Goal: Task Accomplishment & Management: Complete application form

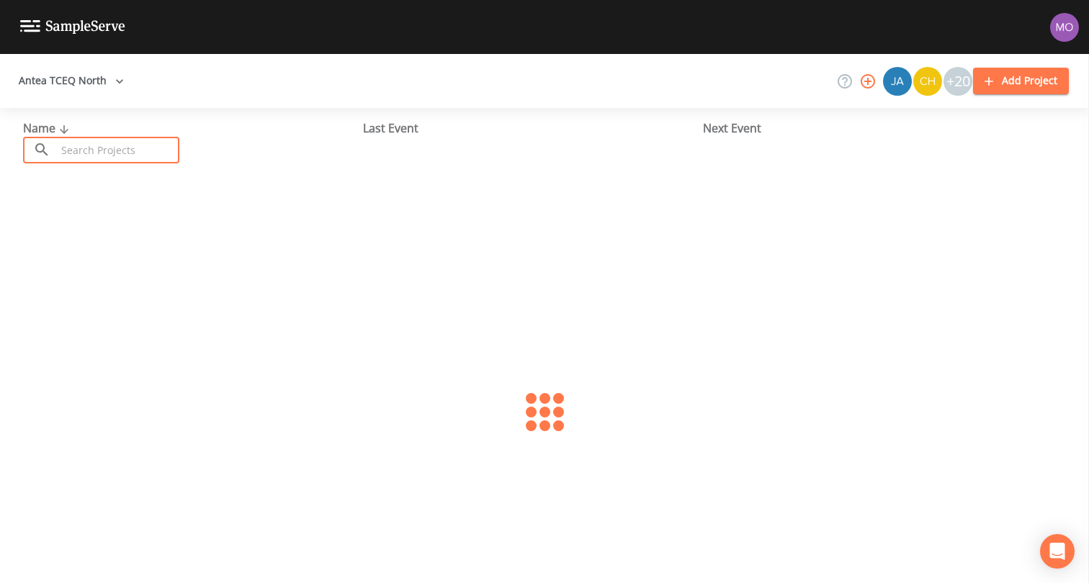
click at [99, 143] on input "text" at bounding box center [117, 150] width 123 height 27
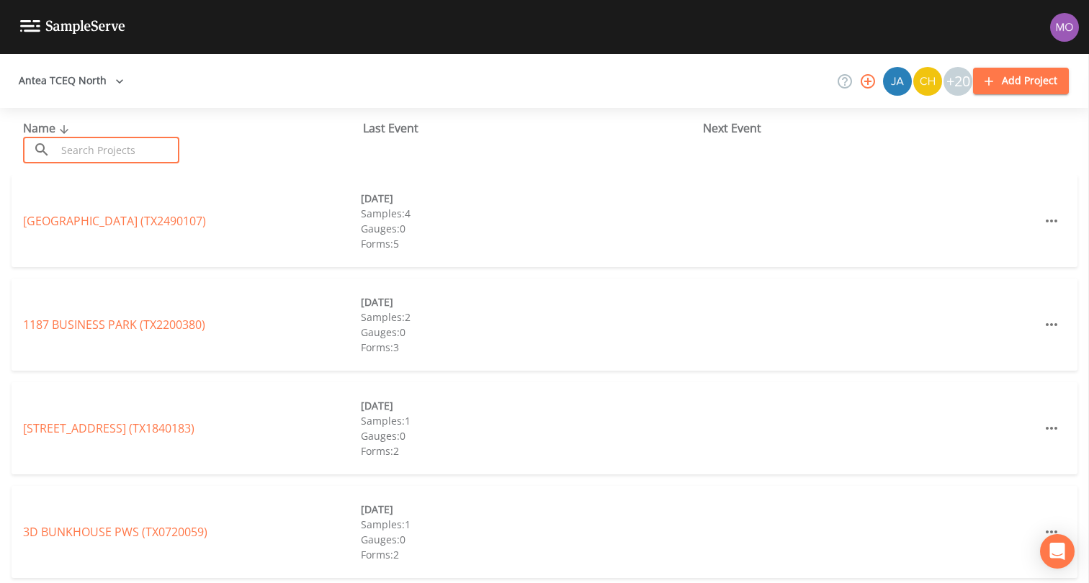
paste input "TX0610002"
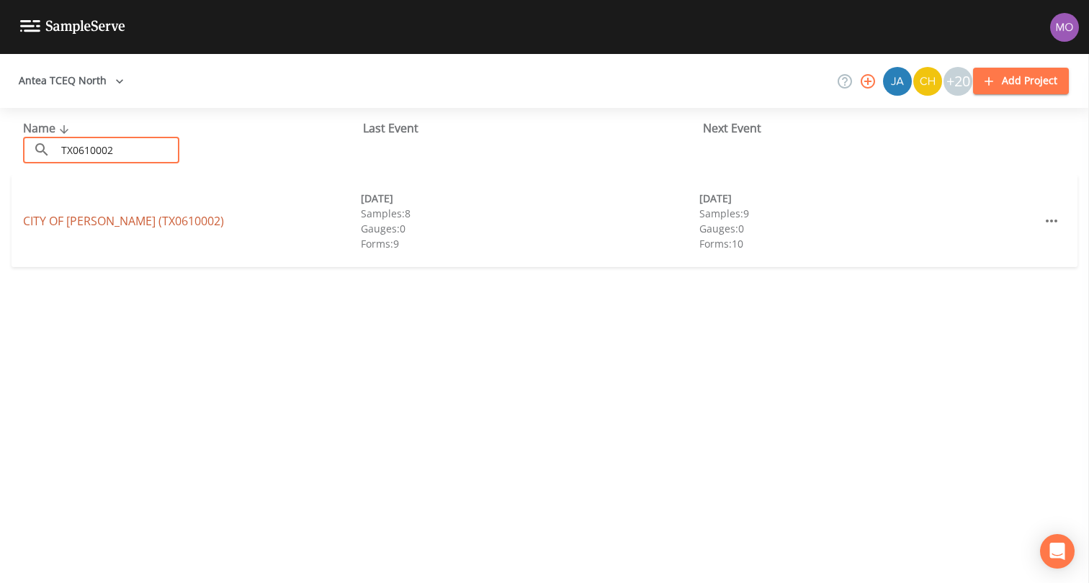
type input "TX0610002"
click at [114, 222] on link "CITY OF DENTON (TX0610002)" at bounding box center [123, 221] width 201 height 16
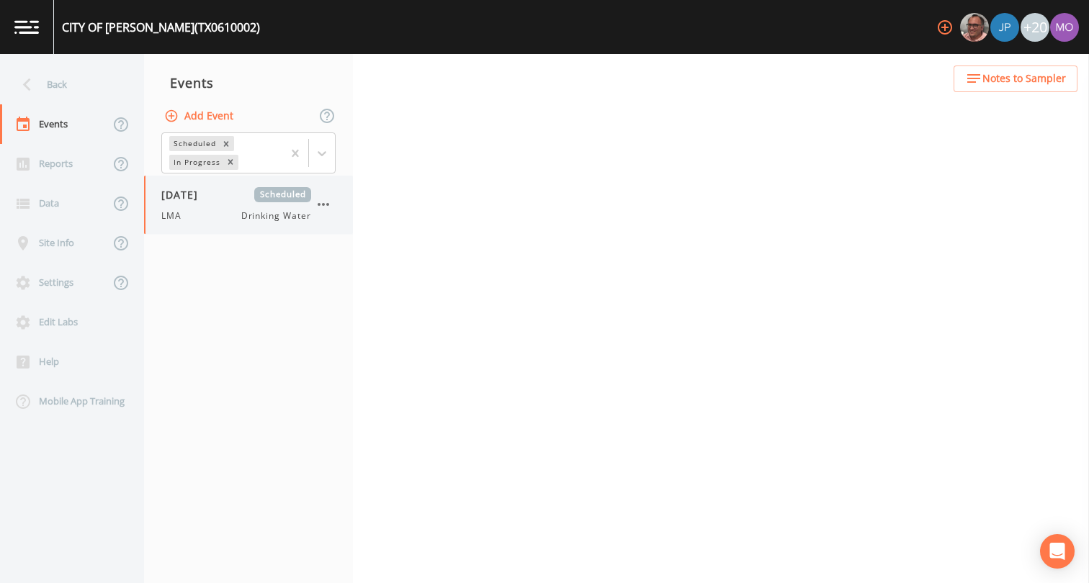
click at [214, 210] on div "LMA Drinking Water" at bounding box center [236, 216] width 150 height 13
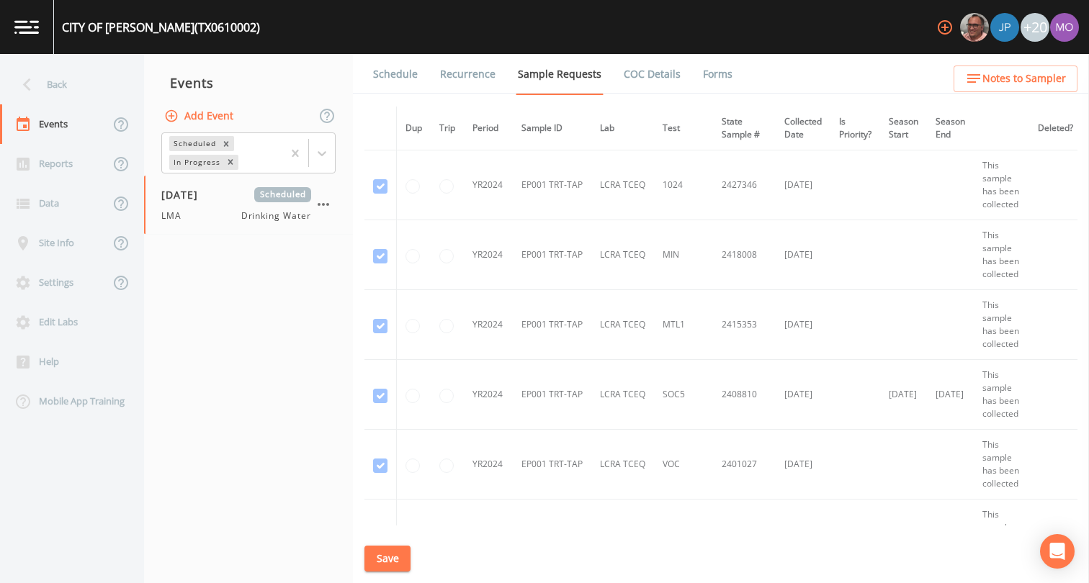
click at [711, 75] on link "Forms" at bounding box center [718, 74] width 34 height 40
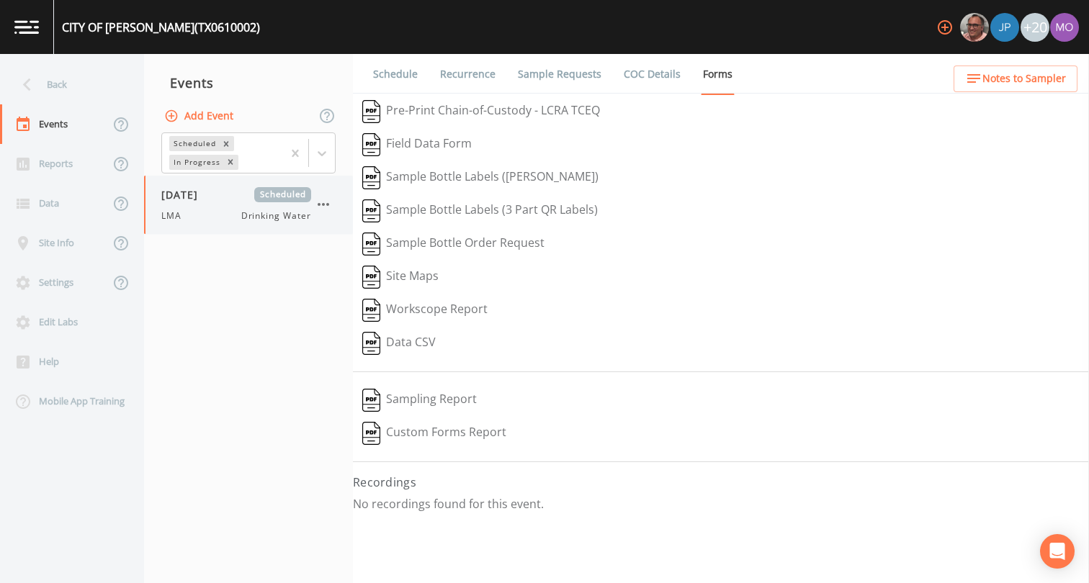
click at [323, 205] on icon "button" at bounding box center [324, 204] width 12 height 3
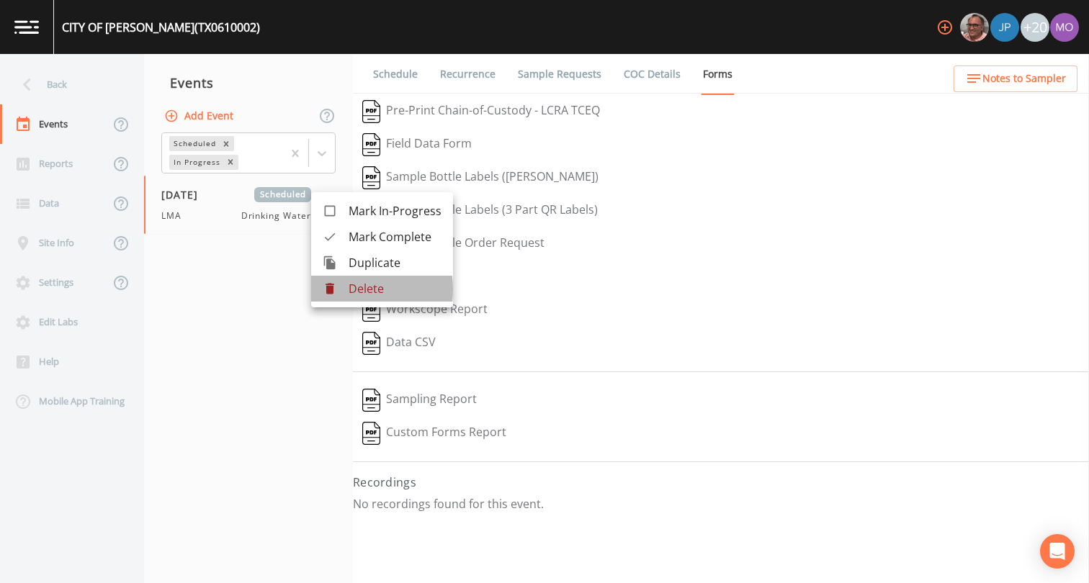
click at [333, 290] on icon at bounding box center [330, 289] width 9 height 11
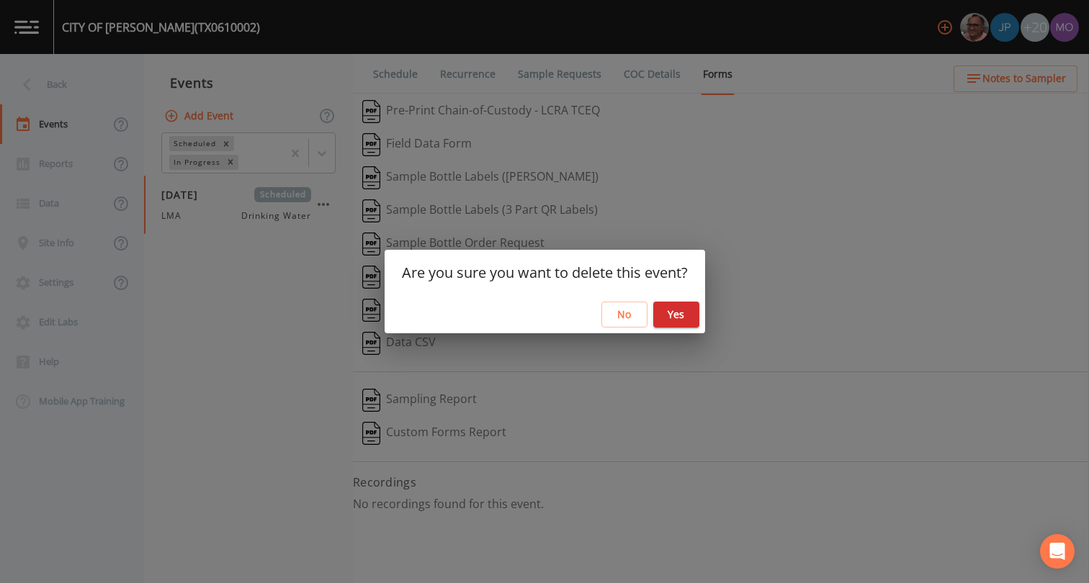
click at [687, 314] on button "Yes" at bounding box center [676, 315] width 46 height 27
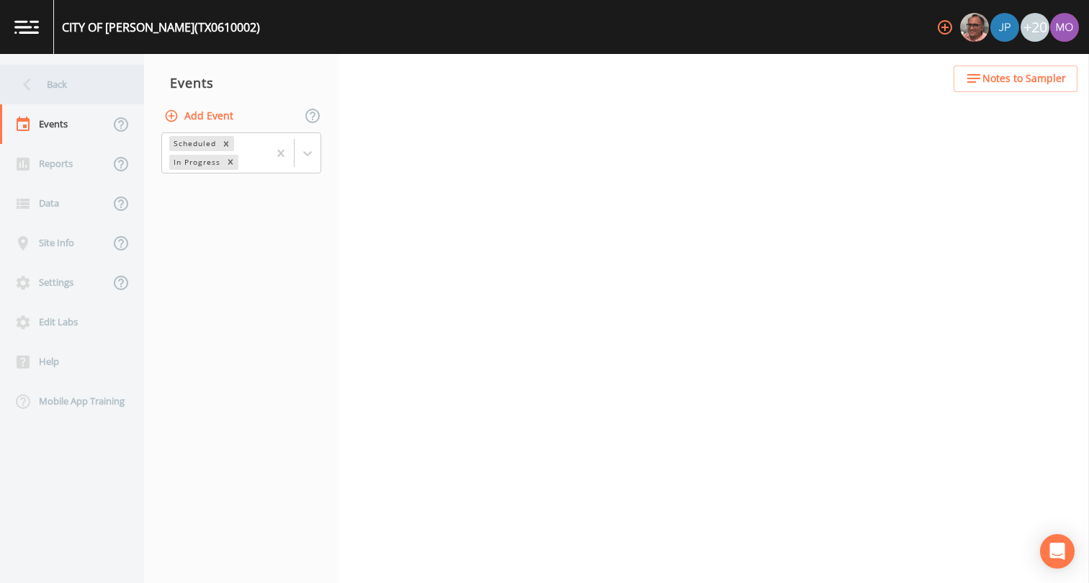
click at [80, 89] on div "Back" at bounding box center [65, 85] width 130 height 40
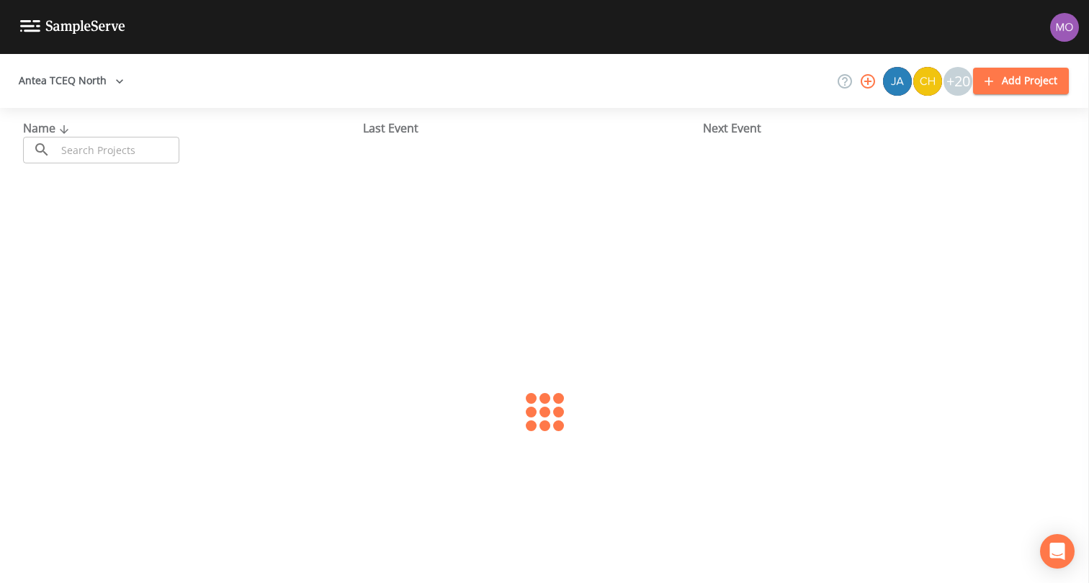
click at [102, 144] on input "text" at bounding box center [117, 150] width 123 height 27
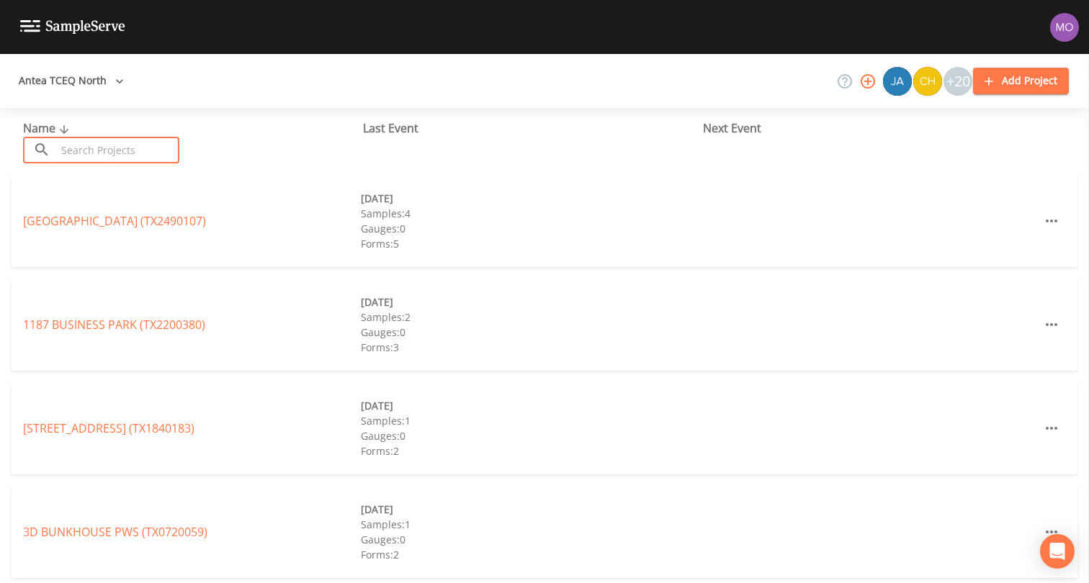
paste input "TX0610009"
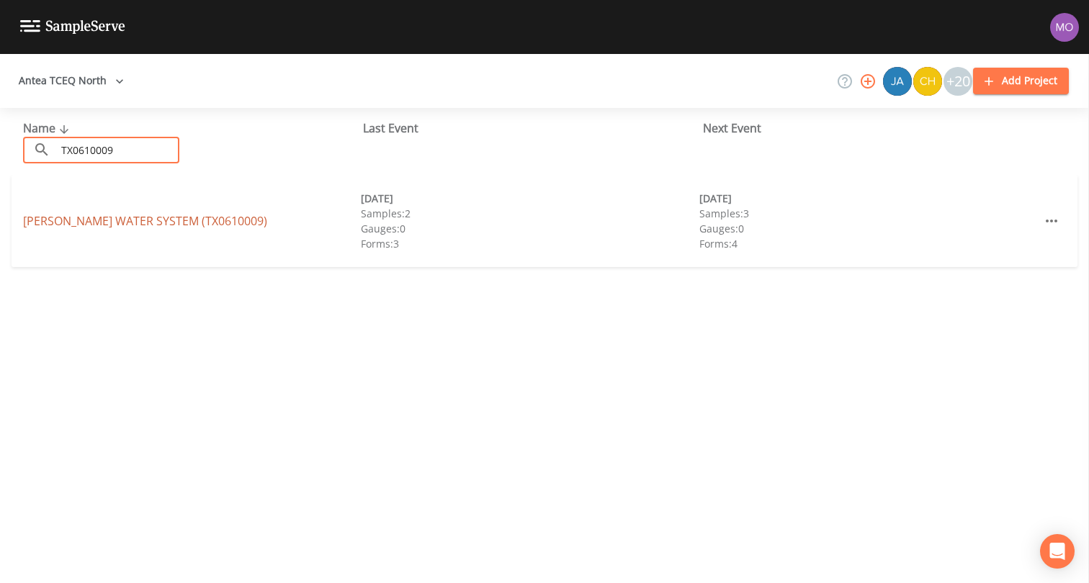
type input "TX0610009"
click at [115, 221] on link "WREN WATER SYSTEM (TX0610009)" at bounding box center [145, 221] width 244 height 16
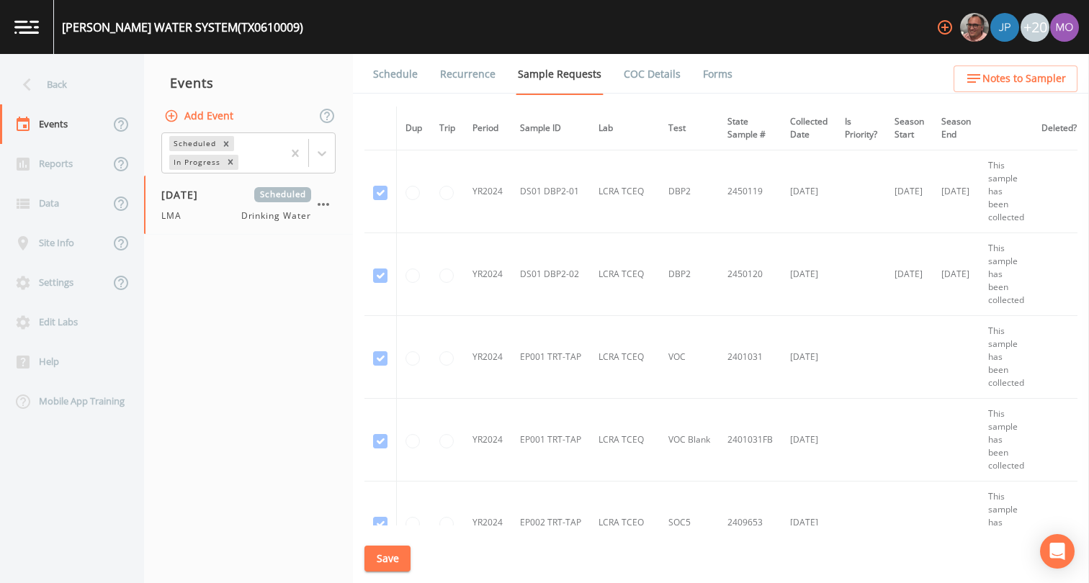
click at [702, 73] on link "Forms" at bounding box center [718, 74] width 34 height 40
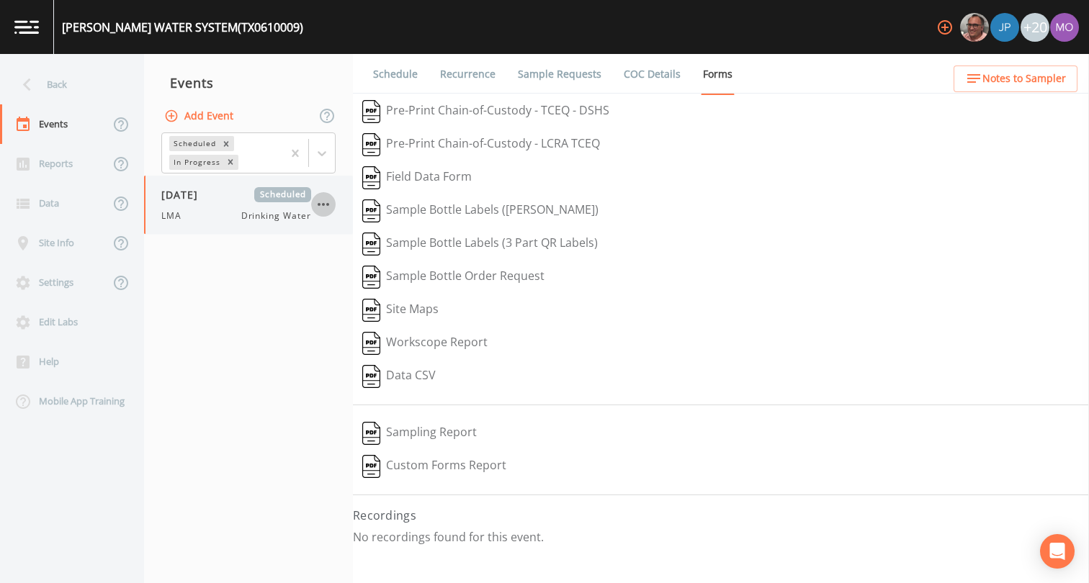
click at [330, 212] on icon "button" at bounding box center [323, 204] width 17 height 17
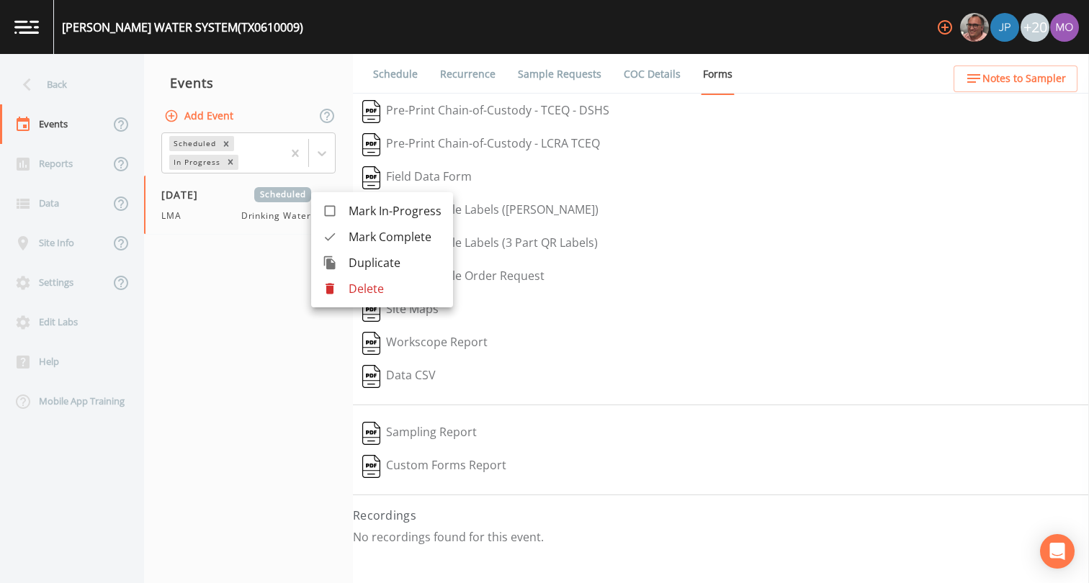
click at [331, 286] on icon at bounding box center [330, 289] width 9 height 11
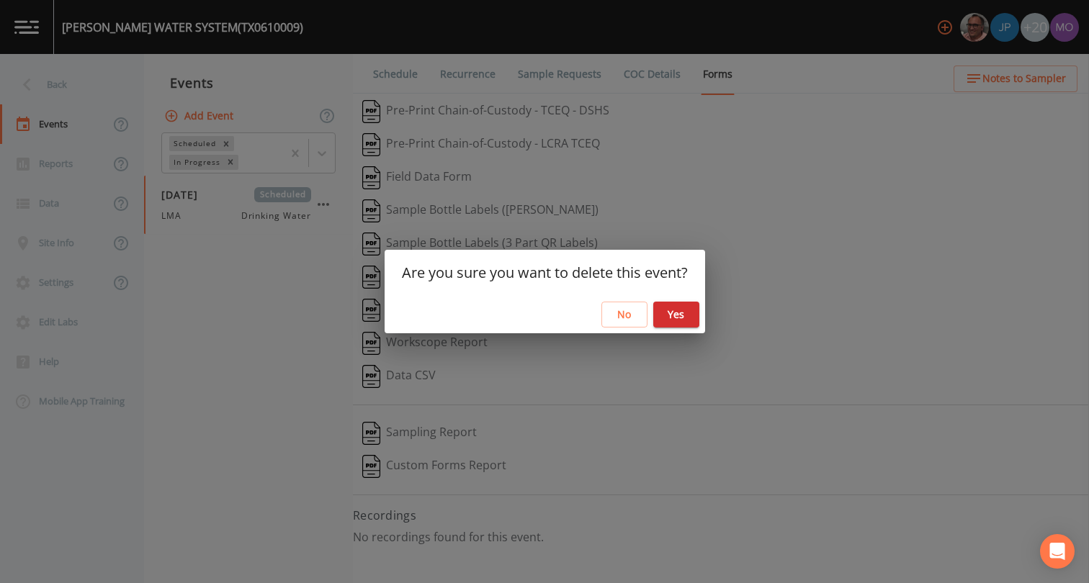
click at [671, 316] on button "Yes" at bounding box center [676, 315] width 46 height 27
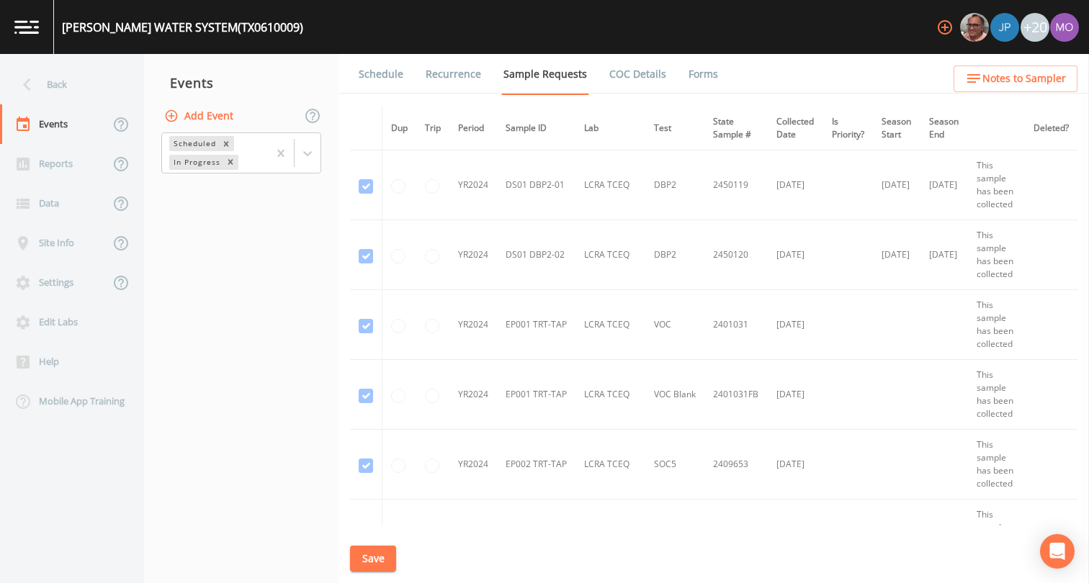
click at [200, 118] on button "Add Event" at bounding box center [200, 116] width 78 height 27
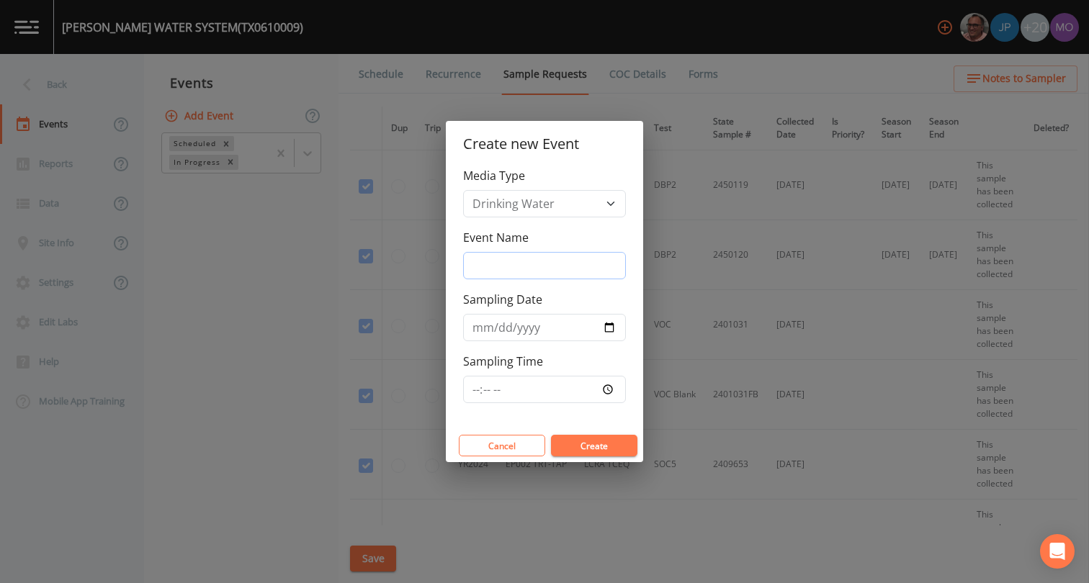
click at [516, 267] on input "Event Name" at bounding box center [544, 265] width 163 height 27
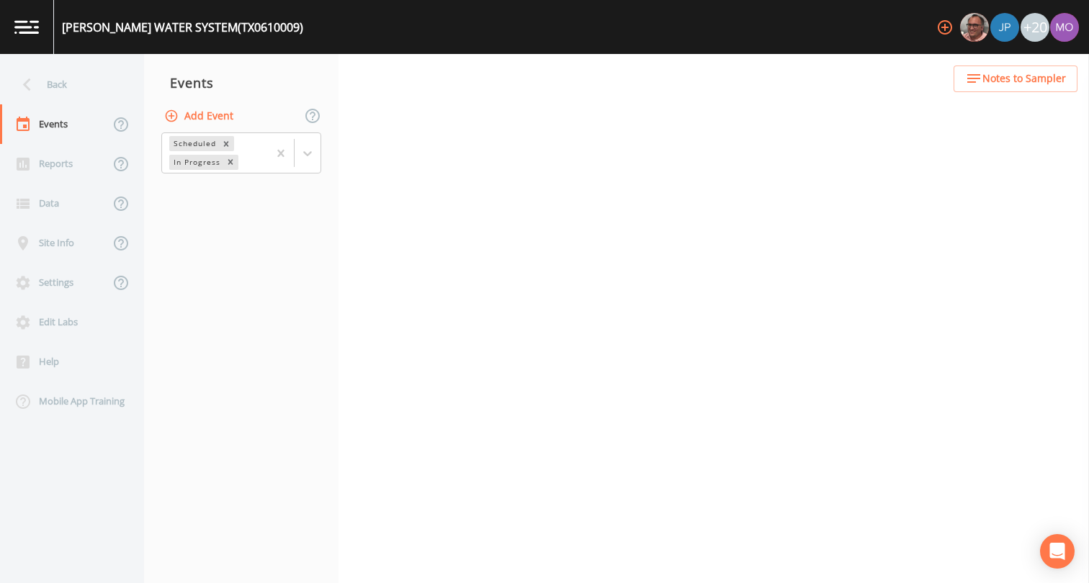
click at [197, 115] on button "Add Event" at bounding box center [200, 116] width 78 height 27
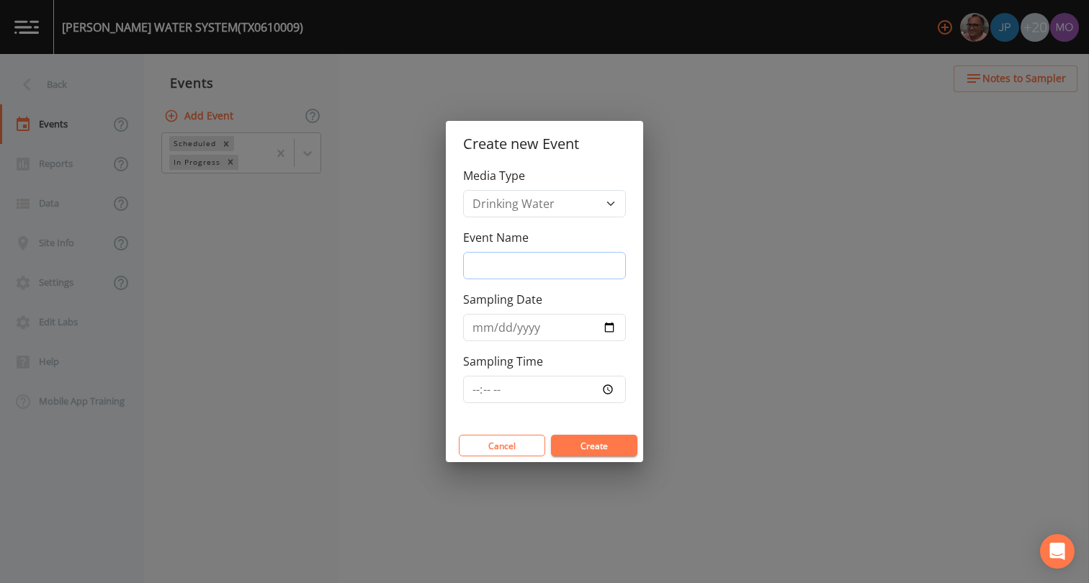
click at [514, 267] on input "Event Name" at bounding box center [544, 265] width 163 height 27
type input "LMA"
click at [606, 328] on input "Sampling Date" at bounding box center [544, 327] width 163 height 27
type input "[DATE]"
click at [601, 449] on button "Create" at bounding box center [594, 446] width 86 height 22
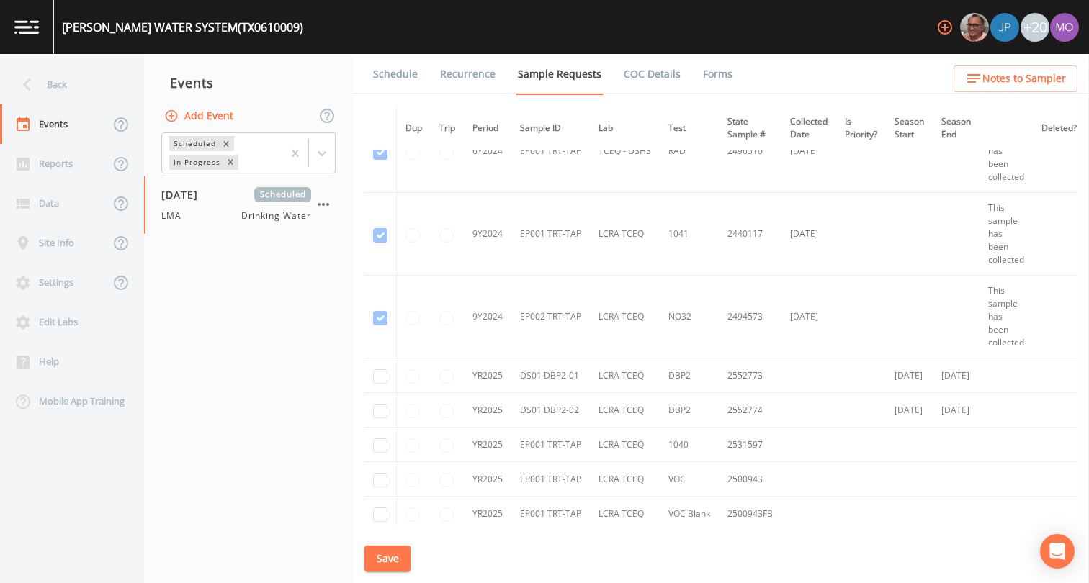
scroll to position [1851, 0]
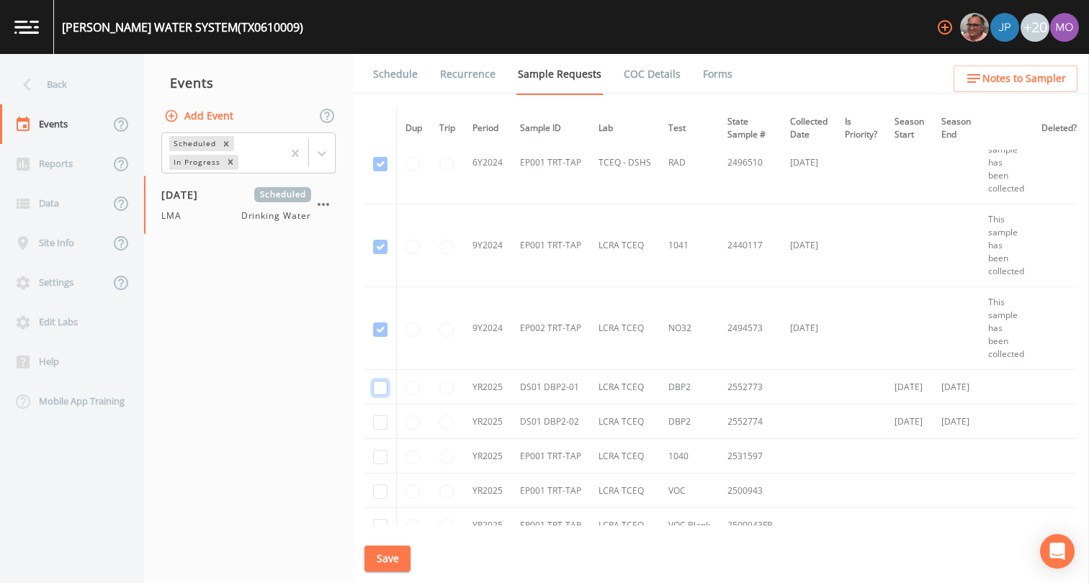
checkbox input "true"
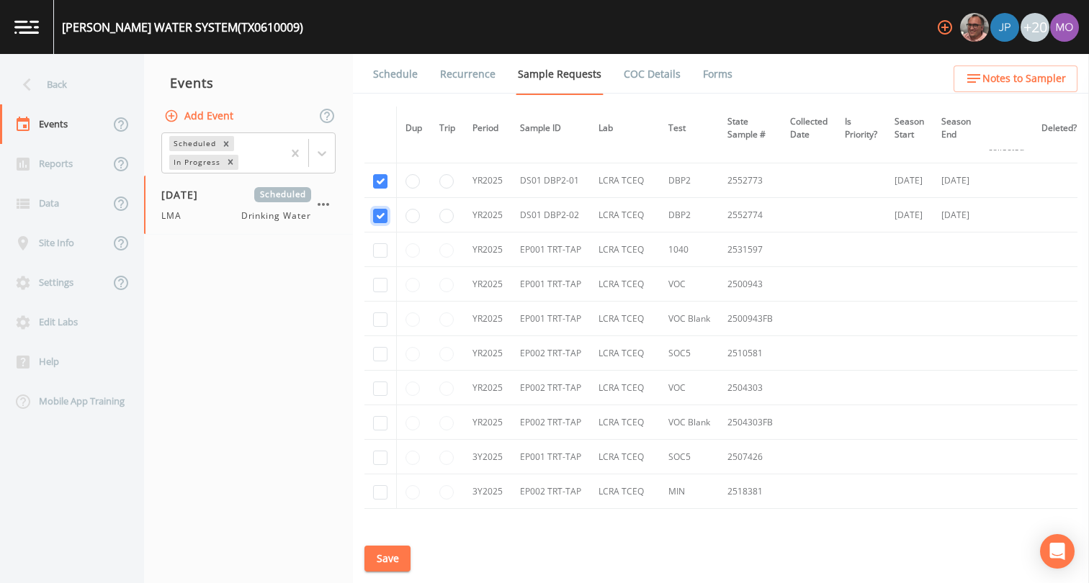
scroll to position [2074, 0]
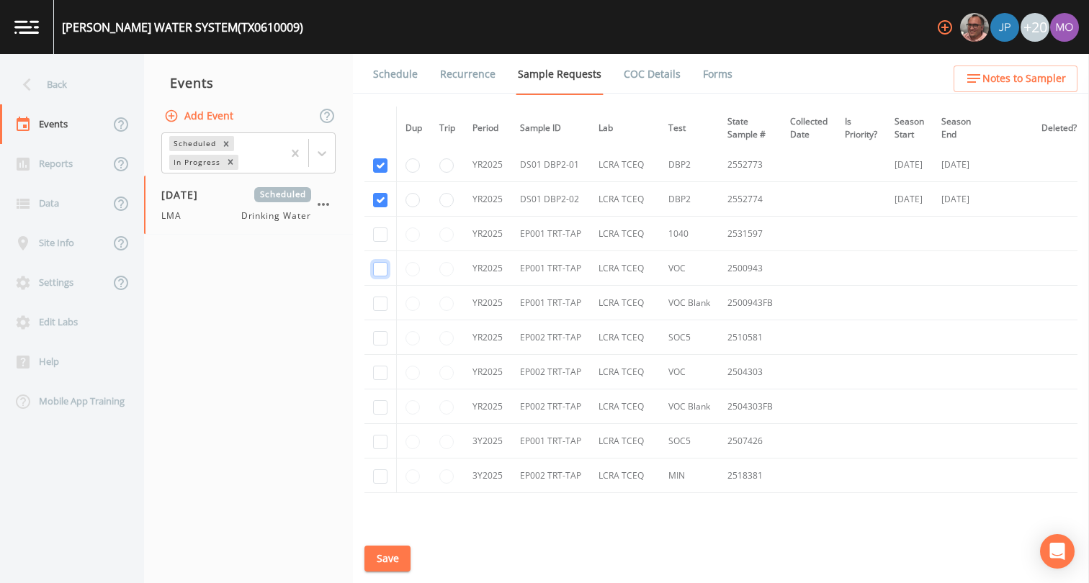
checkbox input "true"
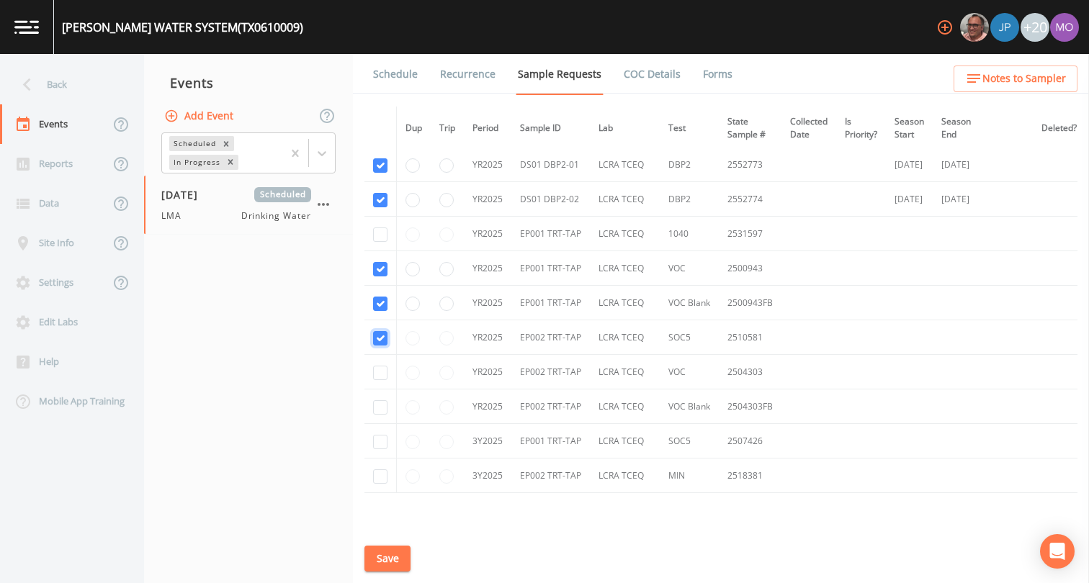
checkbox input "true"
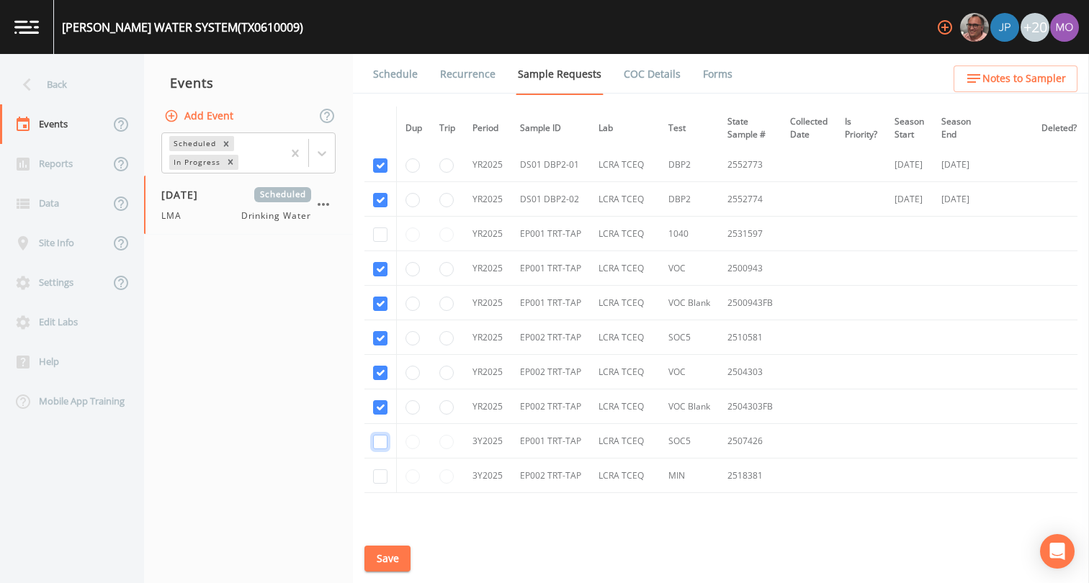
click at [375, 439] on input "checkbox" at bounding box center [380, 442] width 14 height 14
checkbox input "true"
click at [378, 476] on input "checkbox" at bounding box center [380, 477] width 14 height 14
checkbox input "true"
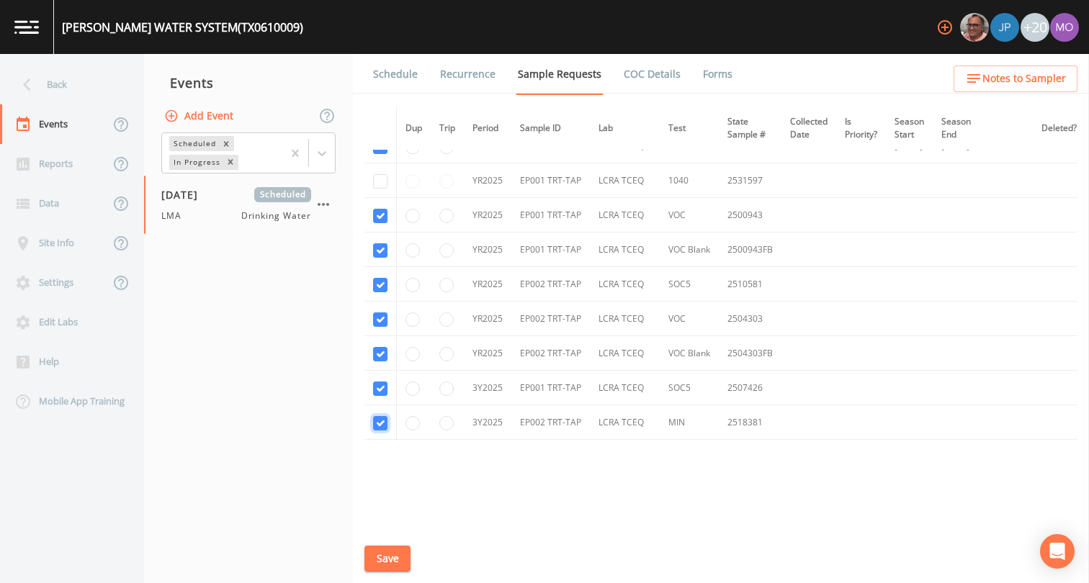
scroll to position [2136, 0]
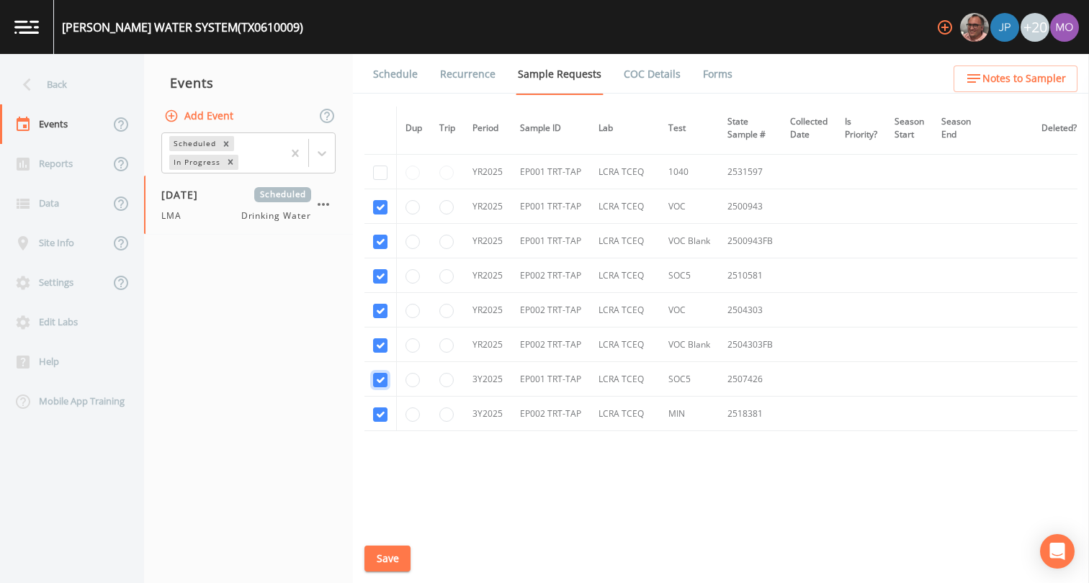
click at [378, 383] on input "checkbox" at bounding box center [380, 380] width 14 height 14
checkbox input "false"
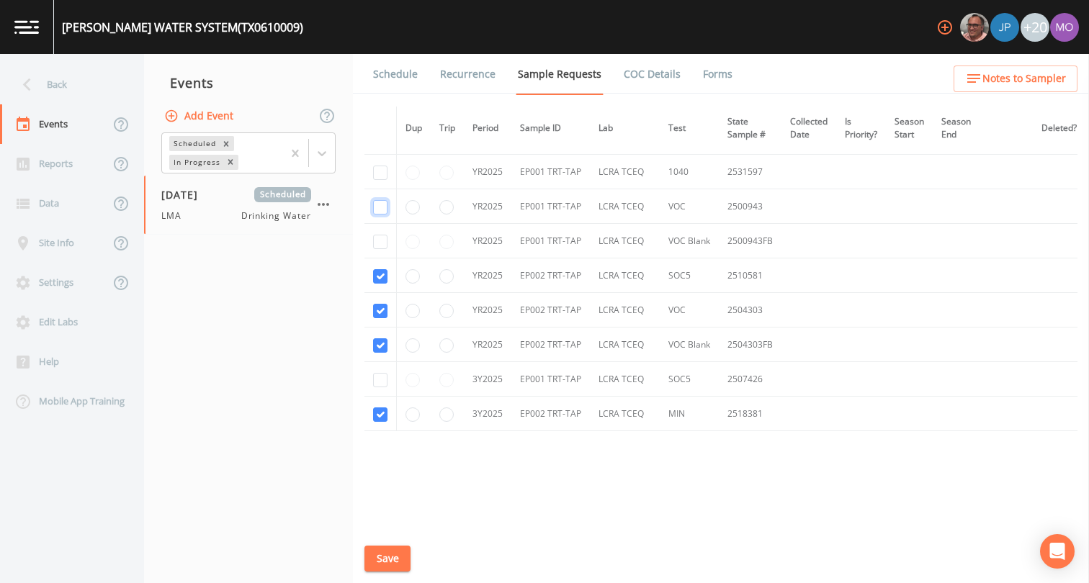
checkbox input "false"
click at [381, 421] on input "checkbox" at bounding box center [380, 415] width 14 height 14
checkbox input "false"
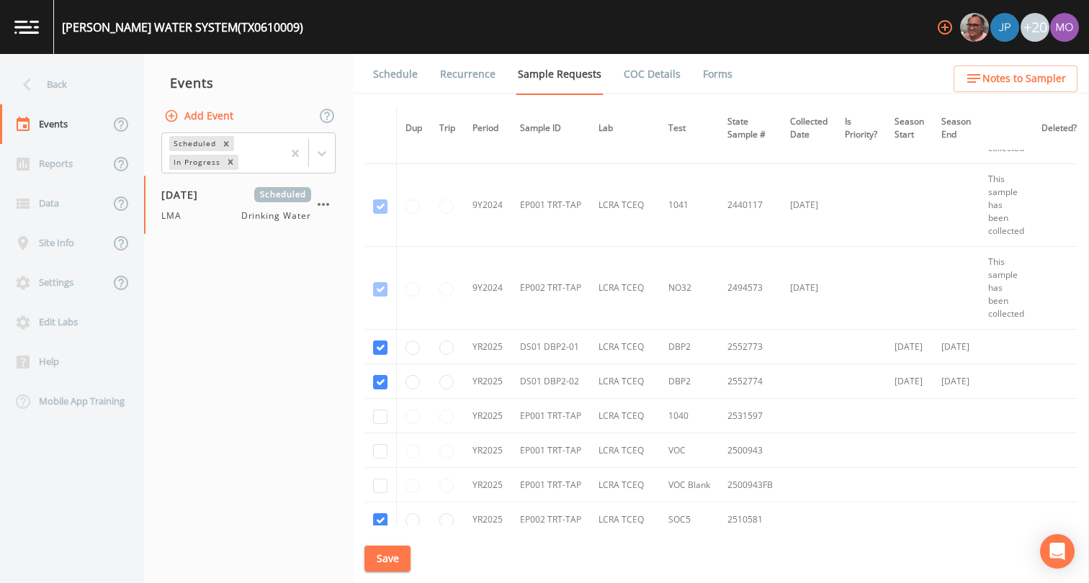
scroll to position [1856, 0]
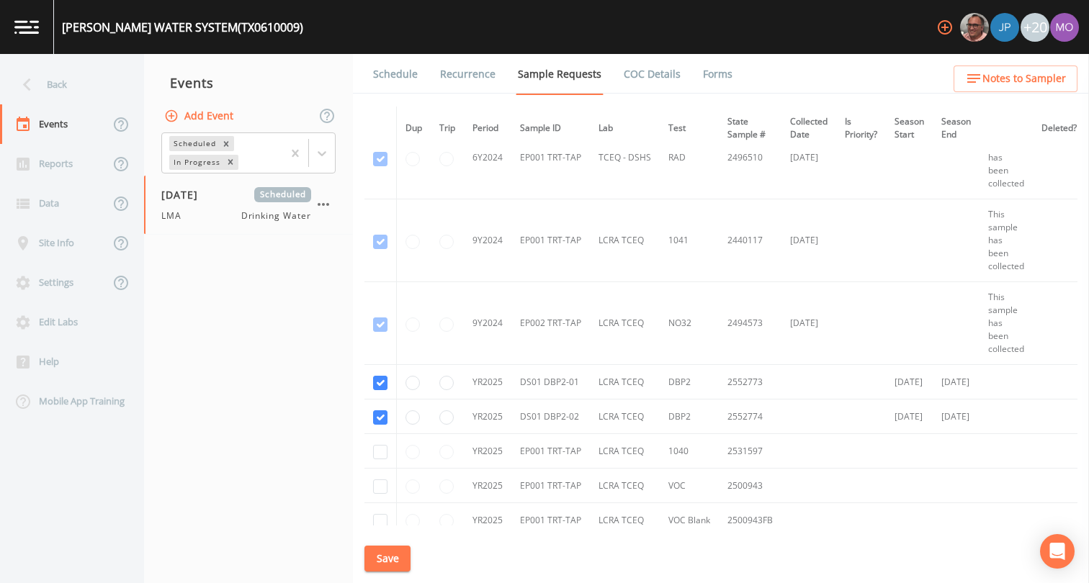
click at [387, 556] on button "Save" at bounding box center [387, 559] width 46 height 27
click at [393, 72] on link "Schedule" at bounding box center [395, 74] width 49 height 40
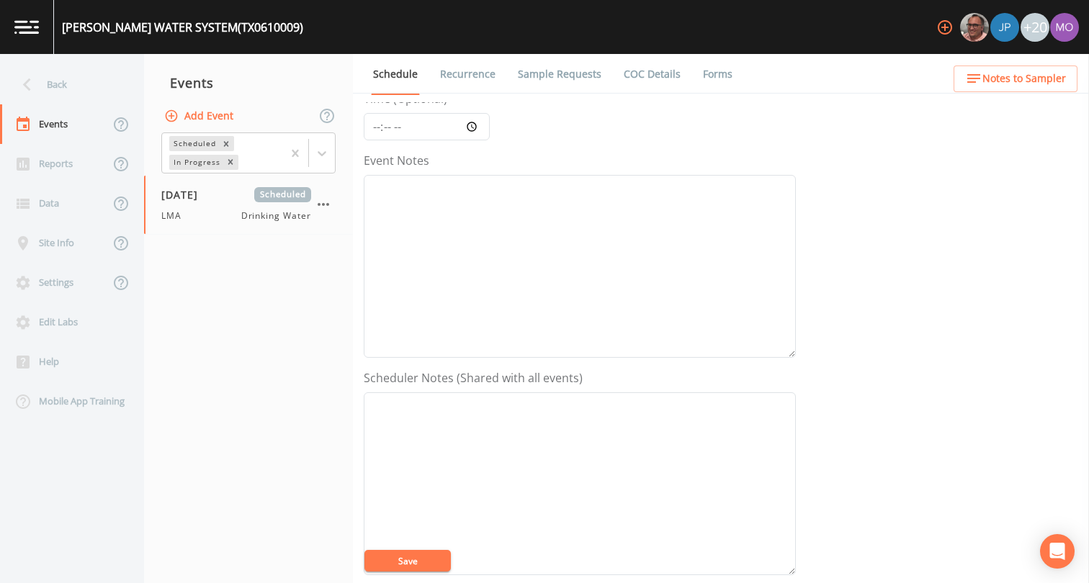
scroll to position [313, 0]
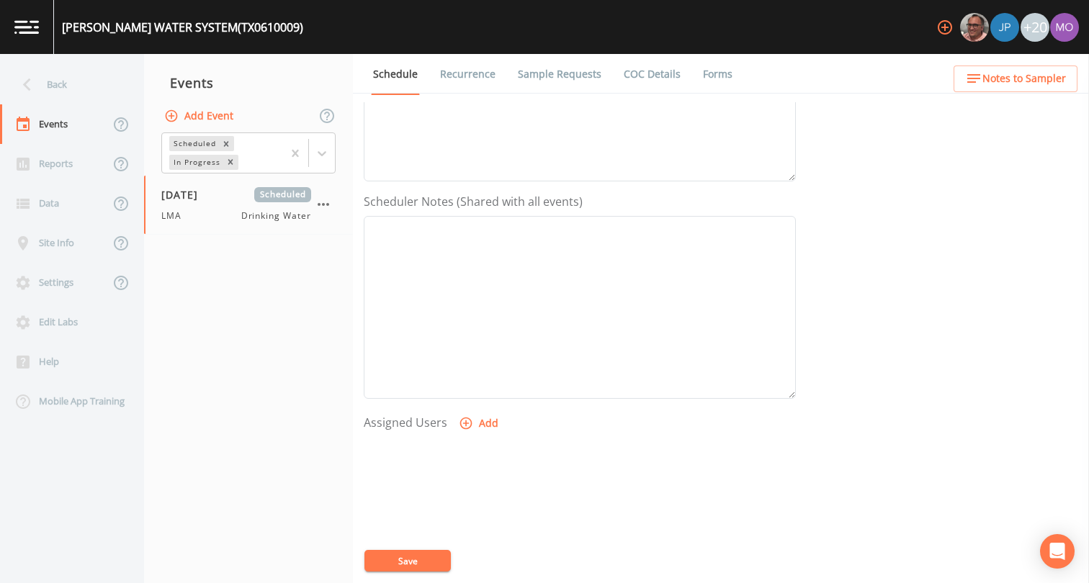
click at [467, 421] on icon "button" at bounding box center [466, 423] width 14 height 14
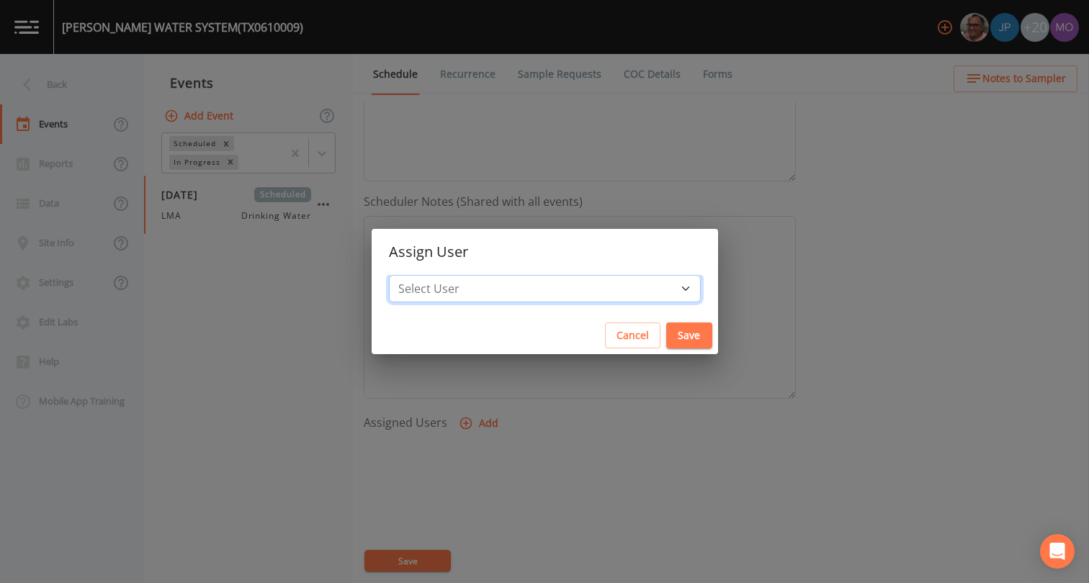
click at [501, 291] on select "Select User [PERSON_NAME] [PERSON_NAME] [PERSON_NAME] [PERSON_NAME] [PERSON_NAM…" at bounding box center [545, 288] width 312 height 27
select select "929757a4-3a67-412e-8a17-ec670da8541b"
click at [666, 336] on button "Save" at bounding box center [689, 336] width 46 height 27
select select
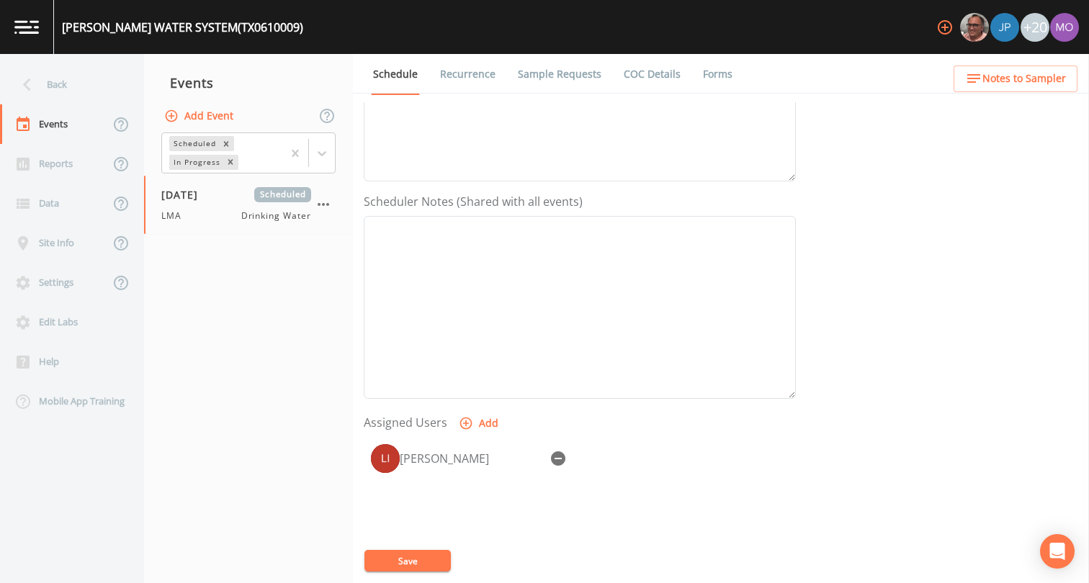
click at [409, 548] on div "[PERSON_NAME]" at bounding box center [580, 512] width 432 height 151
click at [409, 558] on button "Save" at bounding box center [407, 561] width 86 height 22
click at [94, 86] on div "Back" at bounding box center [65, 85] width 130 height 40
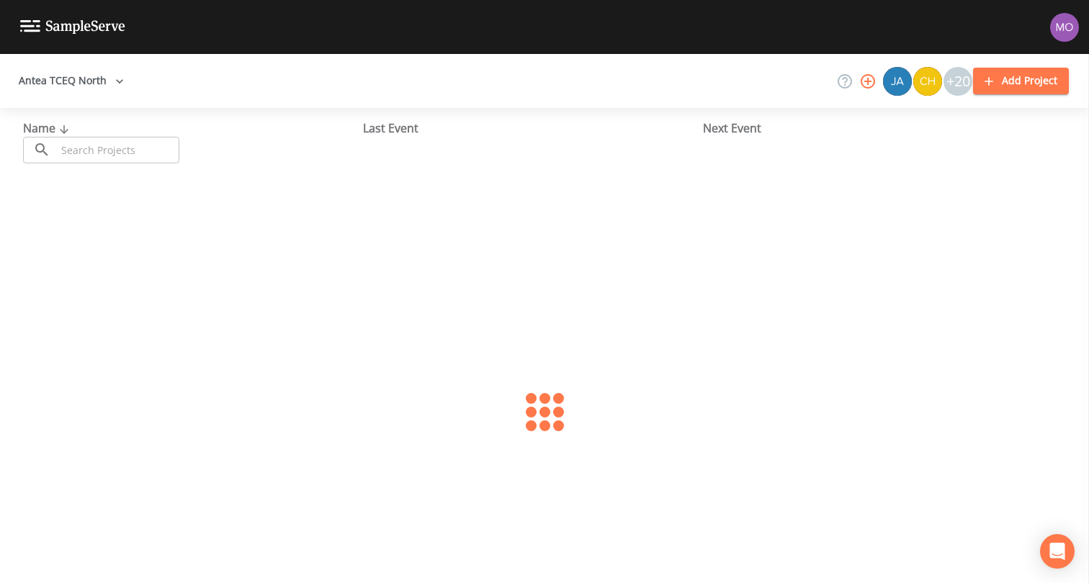
click at [92, 152] on input "text" at bounding box center [117, 150] width 123 height 27
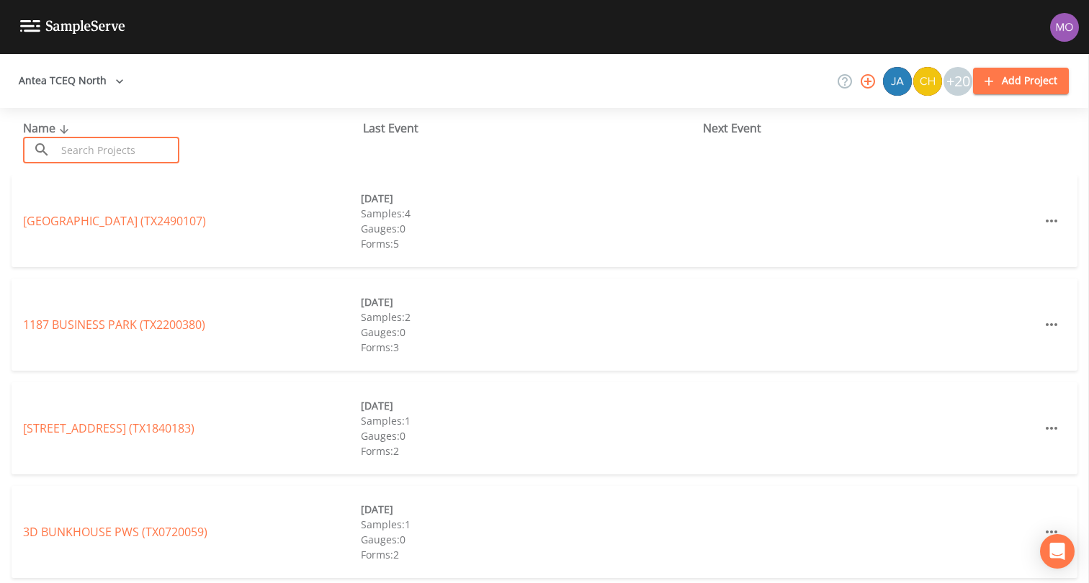
paste input "TX0610218"
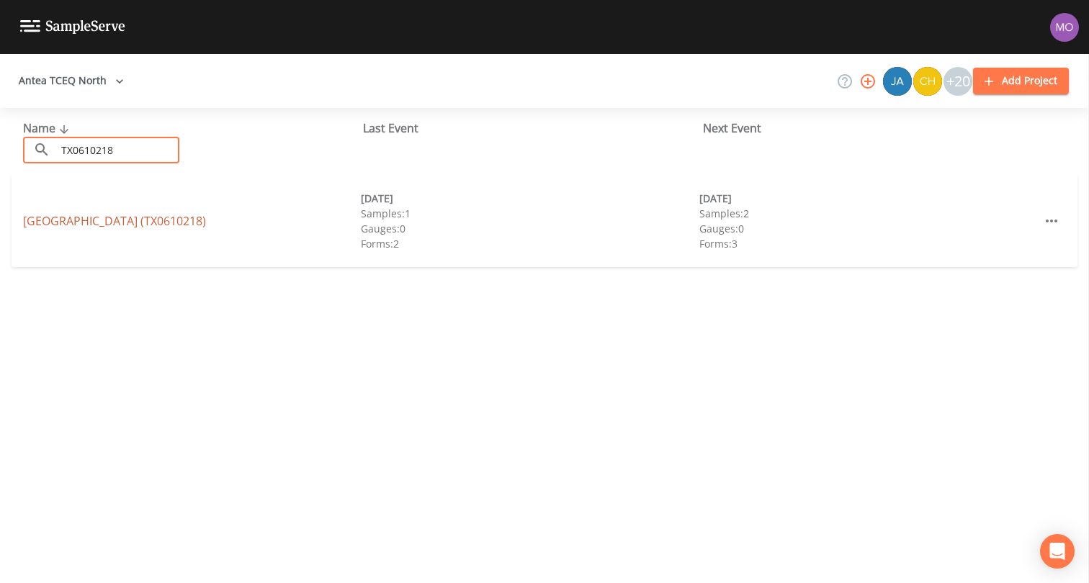
type input "TX0610218"
click at [86, 220] on link "SPRING HILL ESTATES (TX0610218)" at bounding box center [114, 221] width 183 height 16
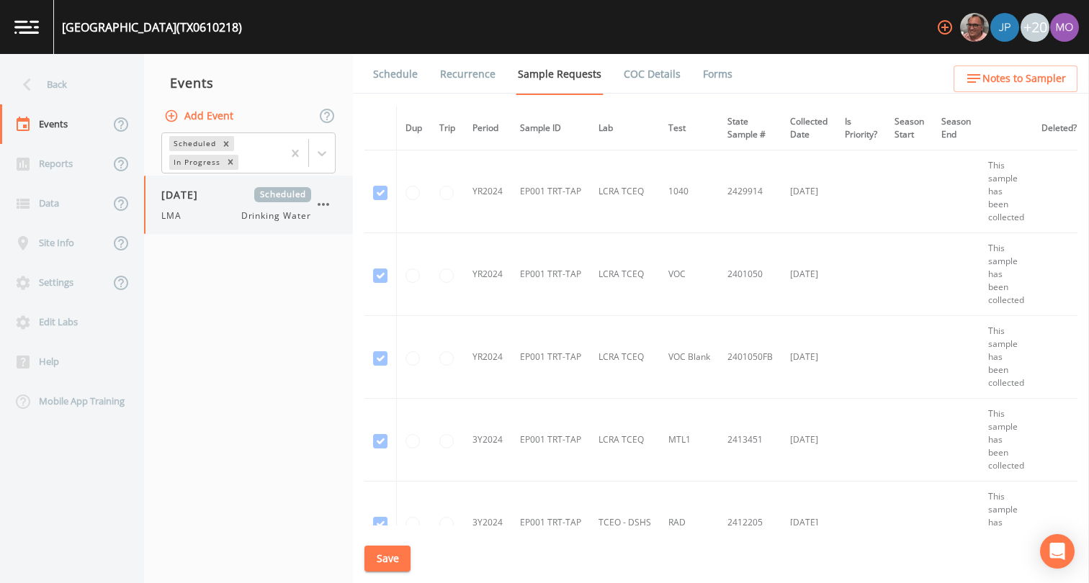
click at [200, 205] on div "08/13/2025 Scheduled LMA Drinking Water" at bounding box center [236, 204] width 150 height 35
click at [709, 84] on link "Forms" at bounding box center [718, 74] width 34 height 40
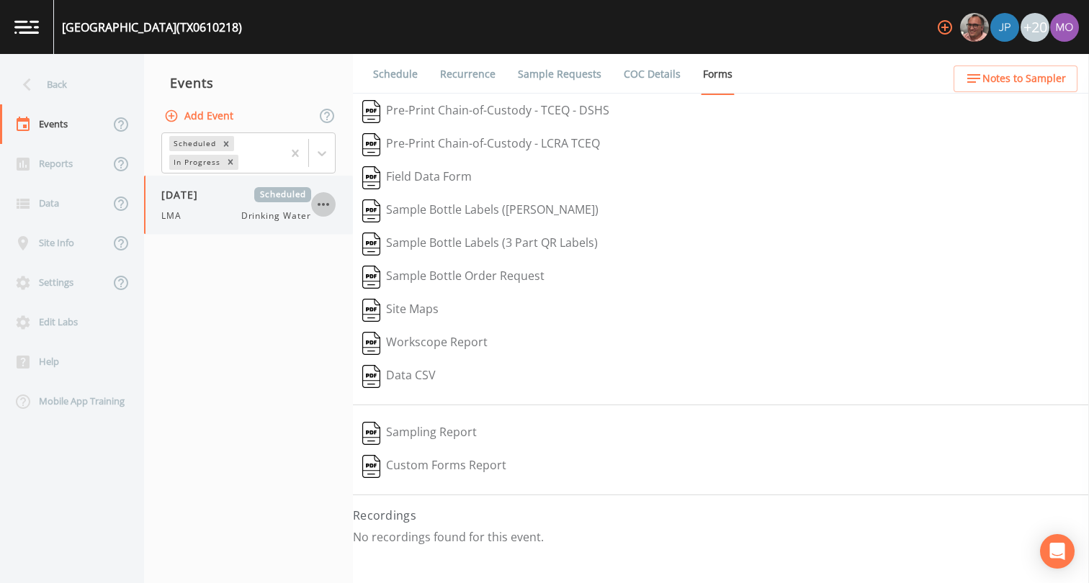
click at [334, 209] on button "button" at bounding box center [323, 204] width 24 height 24
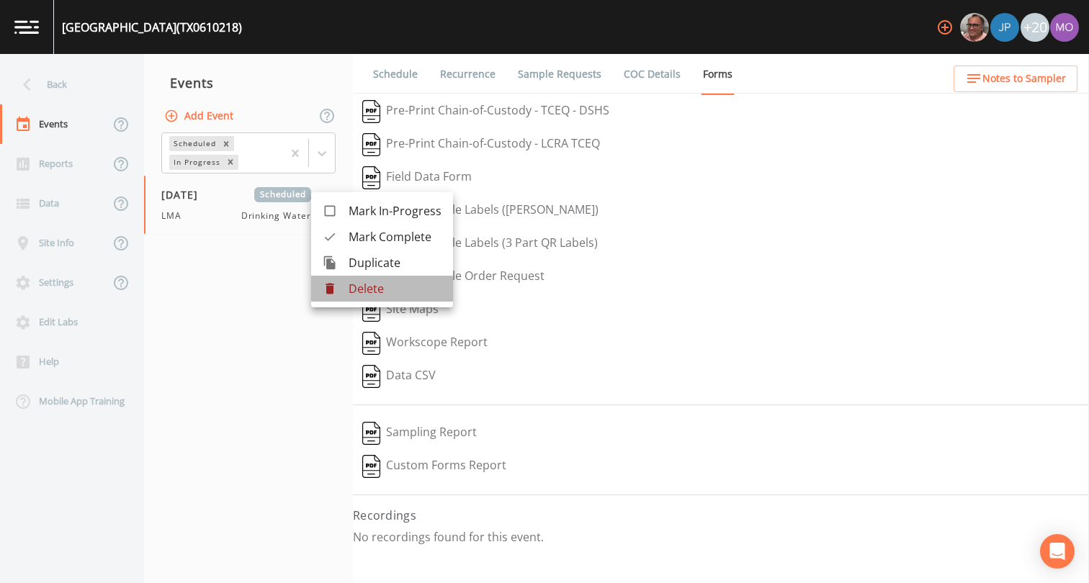
click at [341, 292] on div at bounding box center [336, 289] width 26 height 14
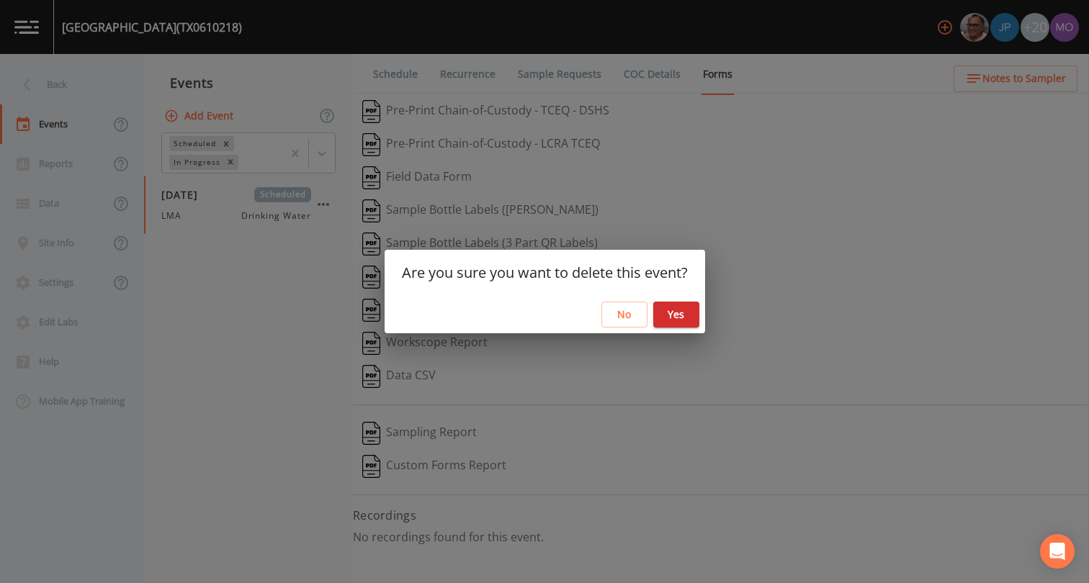
click at [669, 310] on button "Yes" at bounding box center [676, 315] width 46 height 27
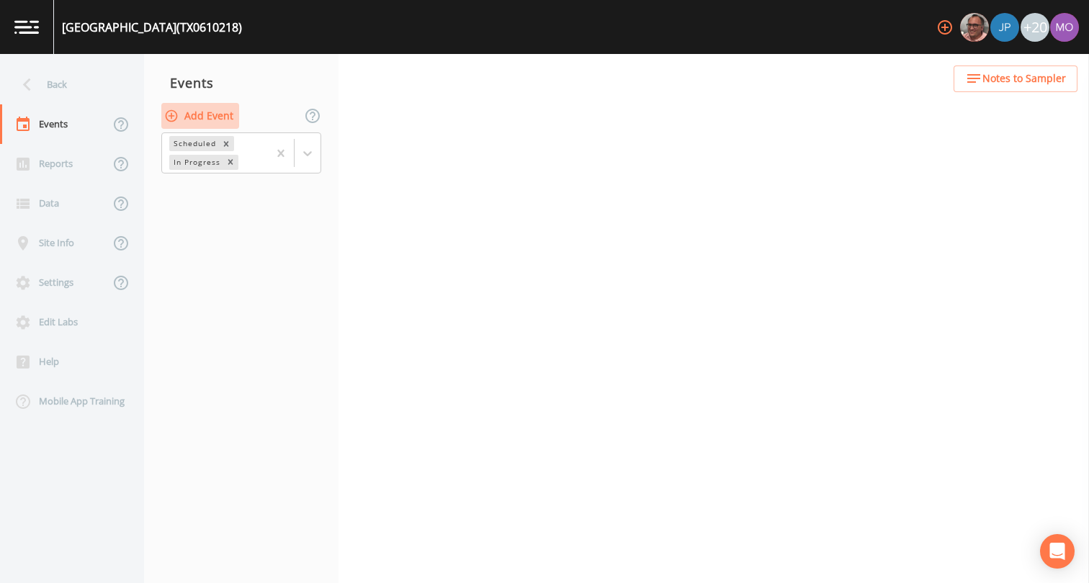
click at [212, 117] on button "Add Event" at bounding box center [200, 116] width 78 height 27
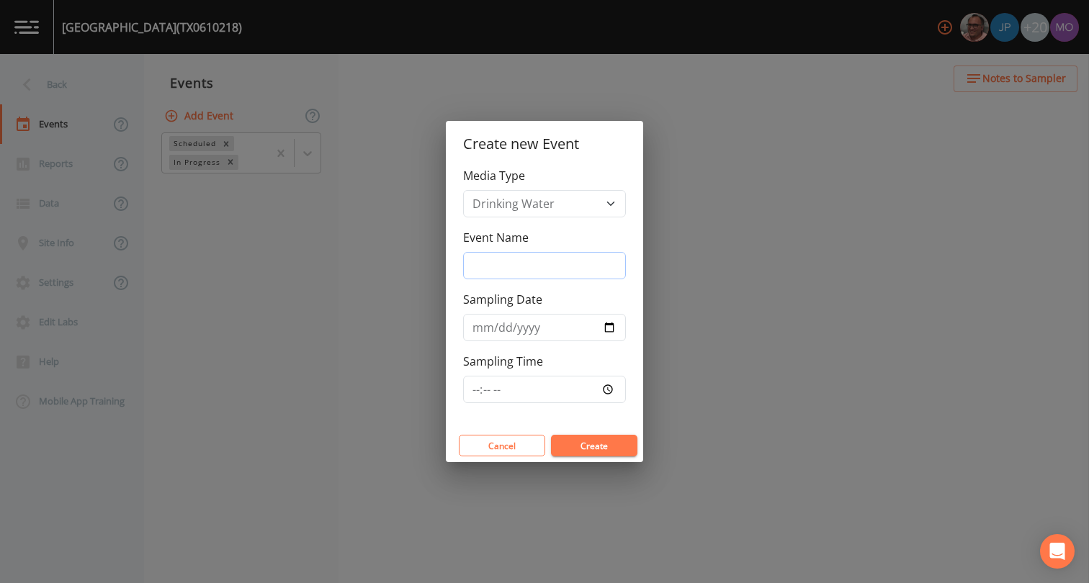
click at [558, 273] on input "Event Name" at bounding box center [544, 265] width 163 height 27
type input "LMA"
click at [603, 331] on input "Sampling Date" at bounding box center [544, 327] width 163 height 27
type input "[DATE]"
click at [607, 450] on button "Create" at bounding box center [594, 446] width 86 height 22
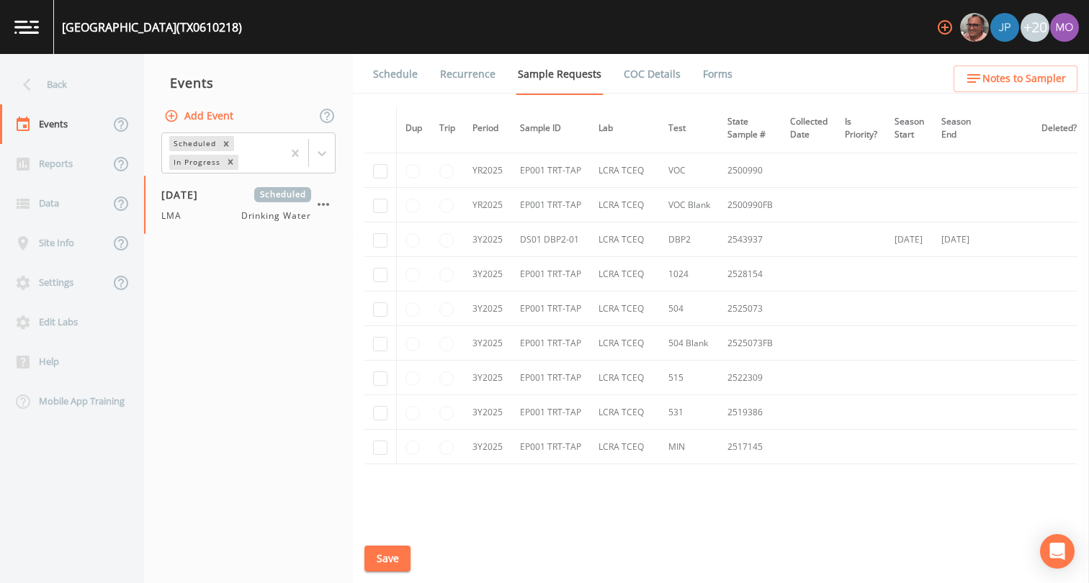
scroll to position [398, 0]
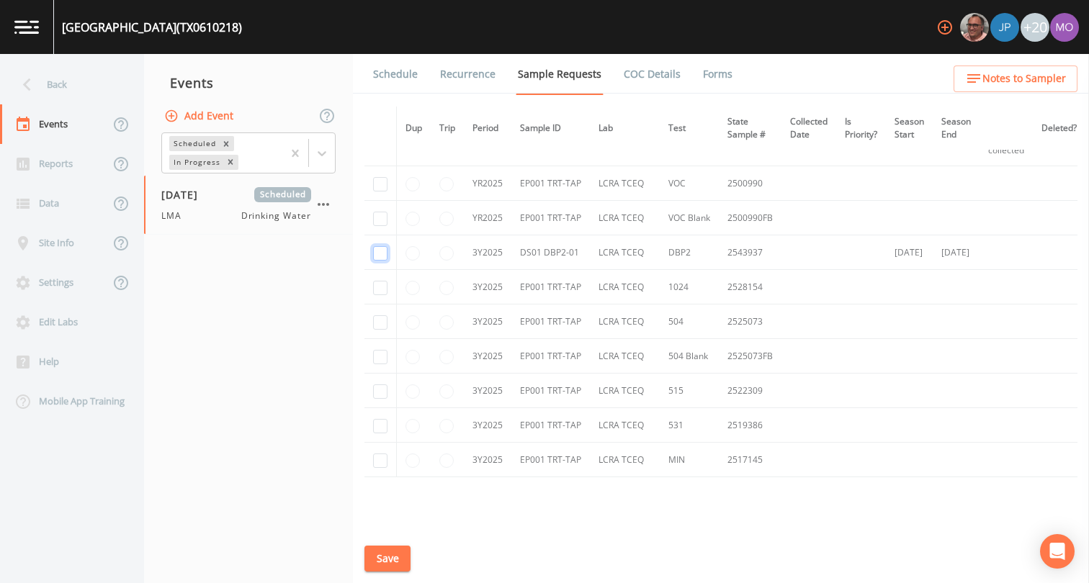
click at [381, 255] on input "checkbox" at bounding box center [380, 253] width 14 height 14
checkbox input "true"
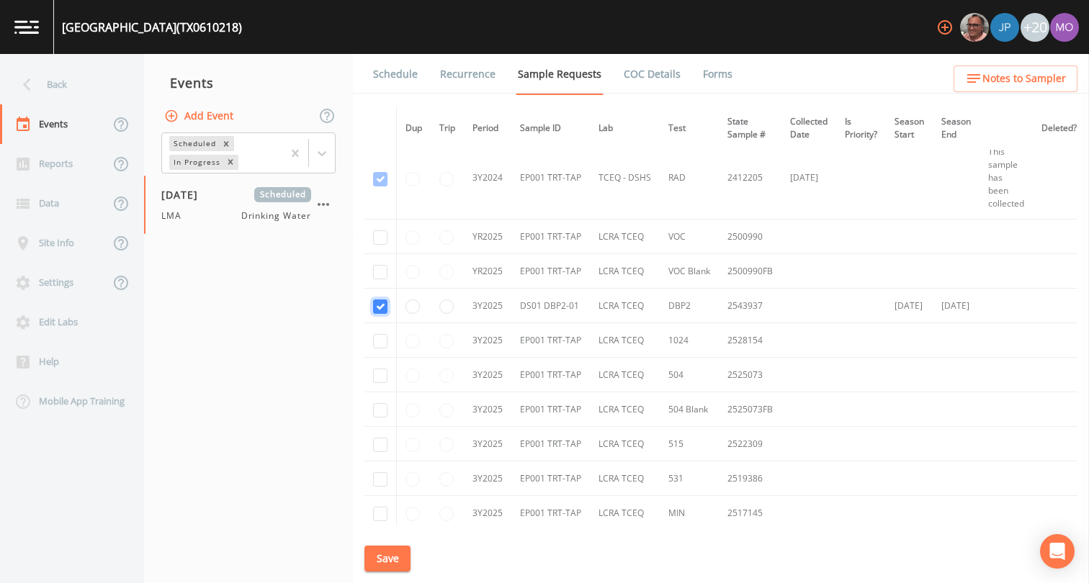
scroll to position [344, 0]
checkbox input "true"
click at [376, 22] on input "checkbox" at bounding box center [380, 15] width 14 height 14
checkbox input "true"
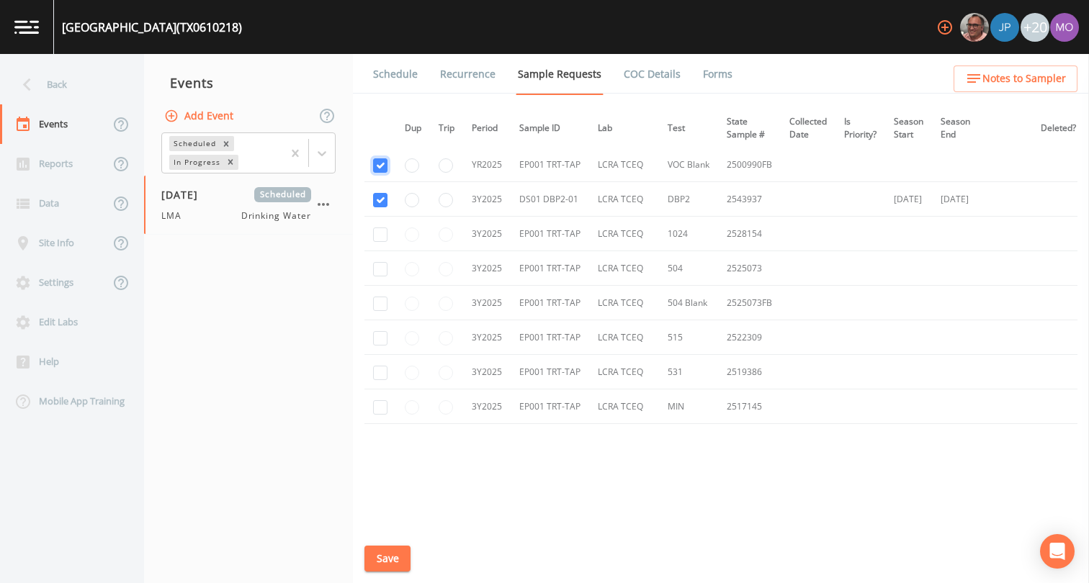
scroll to position [452, 1]
click at [379, 236] on input "checkbox" at bounding box center [380, 235] width 14 height 14
checkbox input "true"
click at [379, 271] on input "checkbox" at bounding box center [380, 269] width 14 height 14
checkbox input "true"
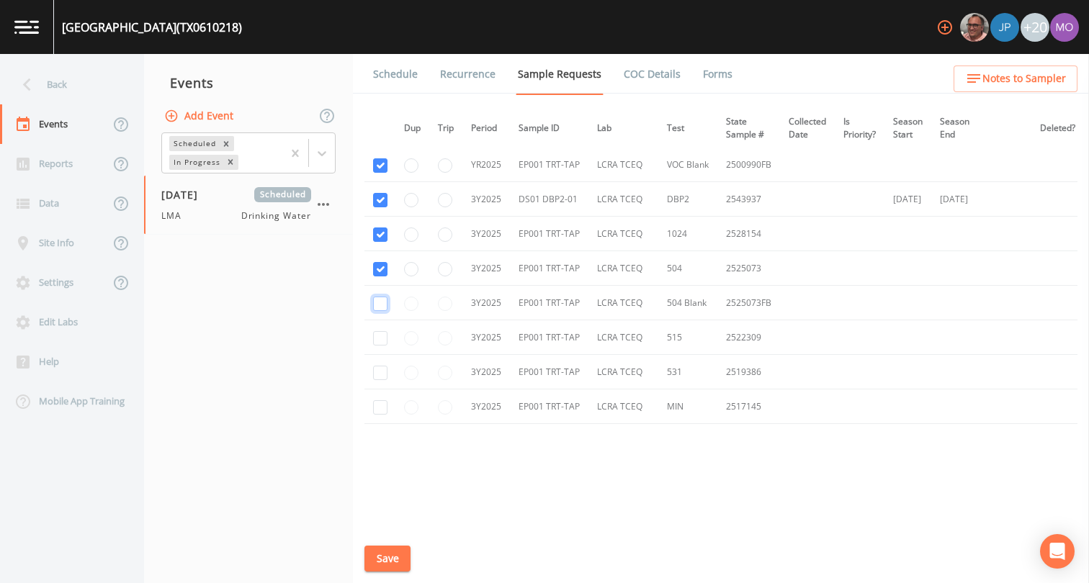
click at [379, 306] on input "checkbox" at bounding box center [380, 304] width 14 height 14
checkbox input "true"
click at [383, 340] on input "checkbox" at bounding box center [380, 338] width 14 height 14
checkbox input "true"
click at [380, 375] on input "checkbox" at bounding box center [380, 373] width 14 height 14
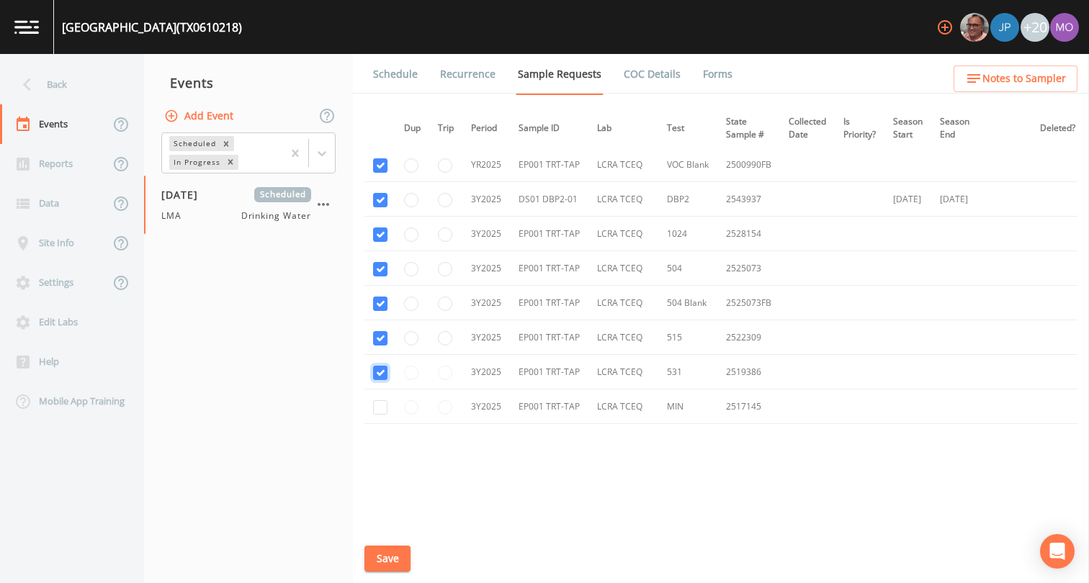
checkbox input "true"
click at [383, 550] on button "Save" at bounding box center [387, 559] width 46 height 27
click at [380, 560] on button "Save" at bounding box center [387, 559] width 46 height 27
click at [390, 72] on link "Schedule" at bounding box center [395, 74] width 49 height 40
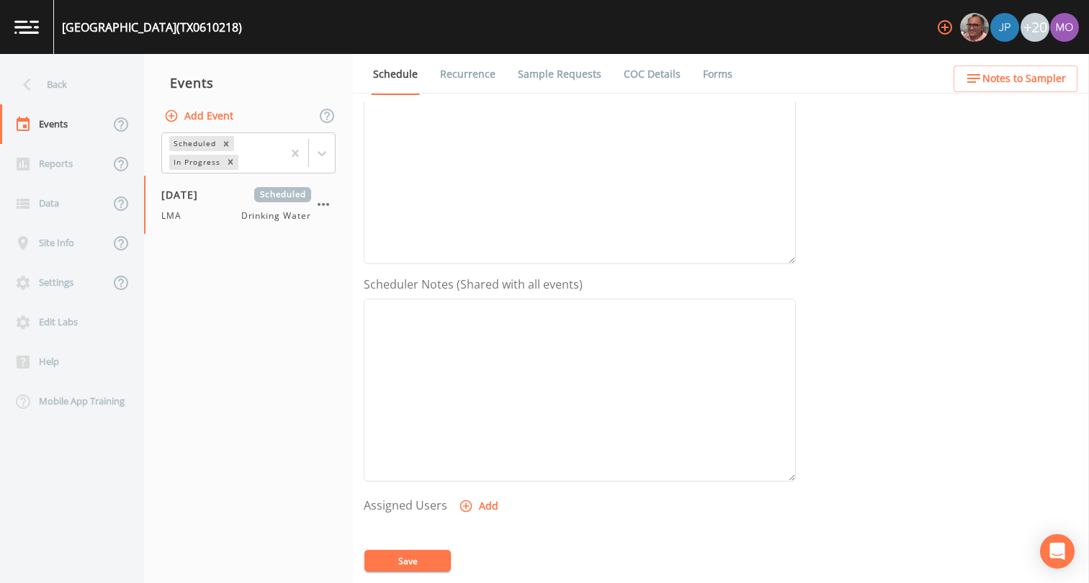
scroll to position [425, 0]
click at [463, 315] on icon "button" at bounding box center [466, 311] width 14 height 14
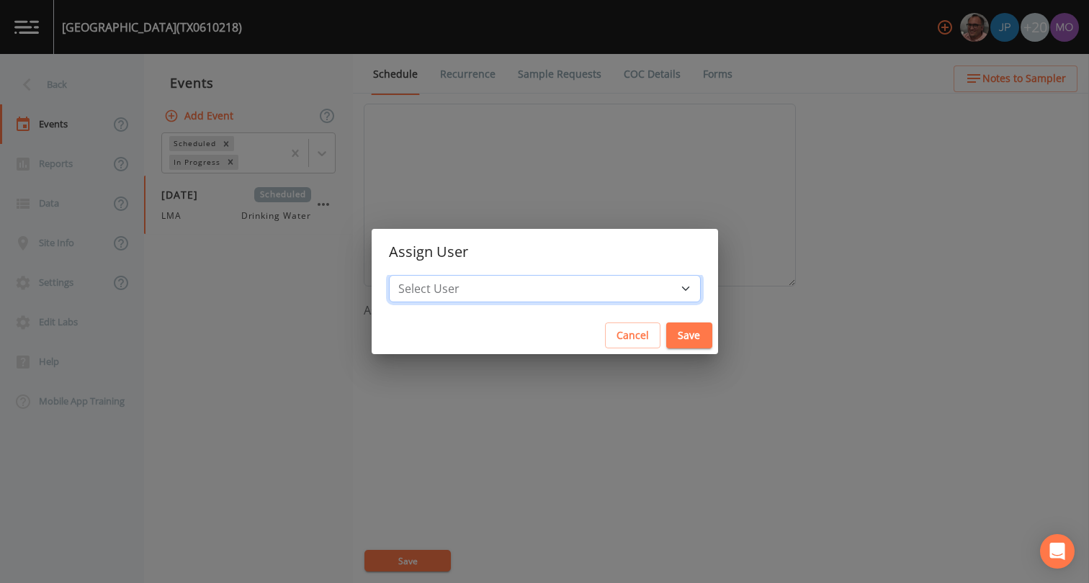
click at [502, 285] on select "Select User [PERSON_NAME] [PERSON_NAME] [PERSON_NAME] [PERSON_NAME] [PERSON_NAM…" at bounding box center [545, 288] width 312 height 27
select select "929757a4-3a67-412e-8a17-ec670da8541b"
click at [666, 328] on button "Save" at bounding box center [689, 336] width 46 height 27
select select
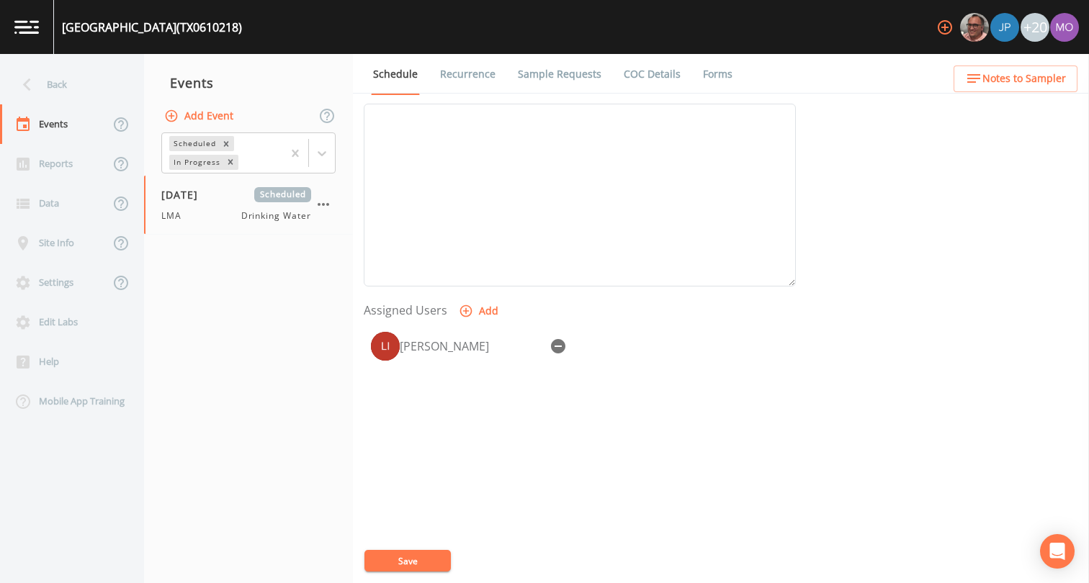
click at [416, 564] on button "Save" at bounding box center [407, 561] width 86 height 22
click at [63, 81] on div "Back" at bounding box center [65, 85] width 130 height 40
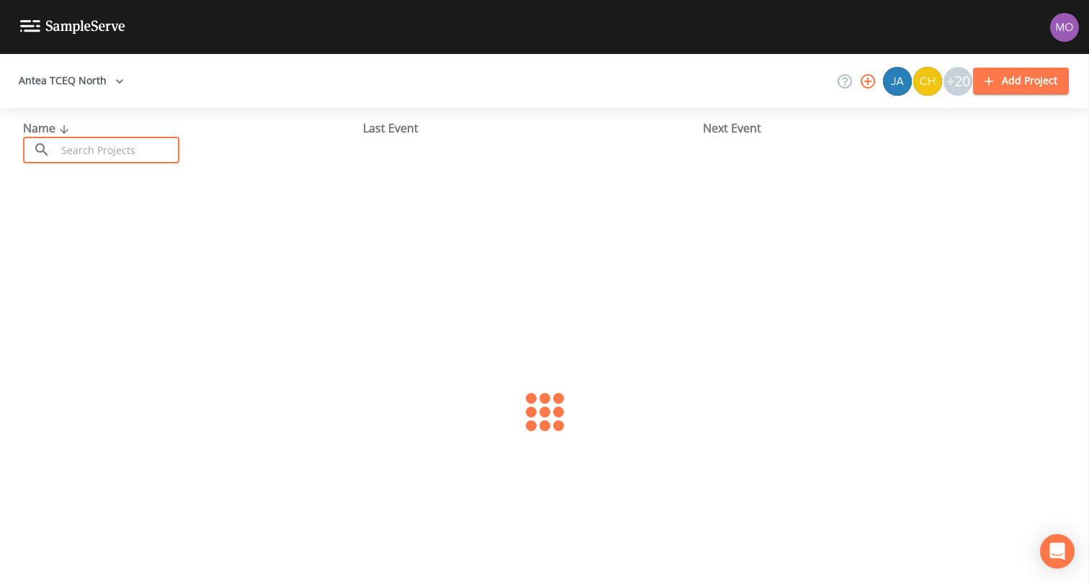
click at [98, 154] on input "text" at bounding box center [117, 150] width 123 height 27
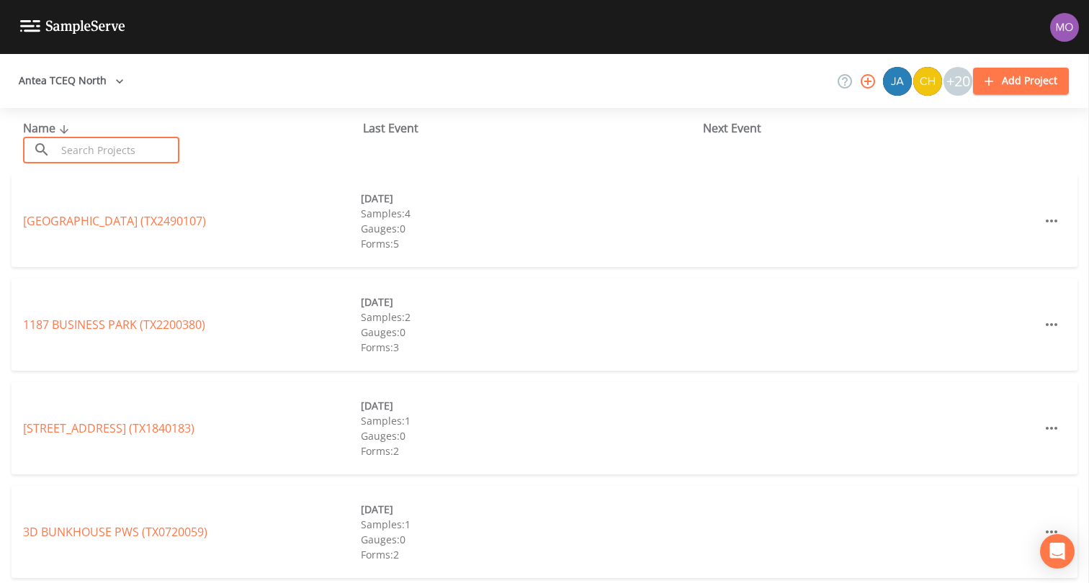
paste input "TX0610009"
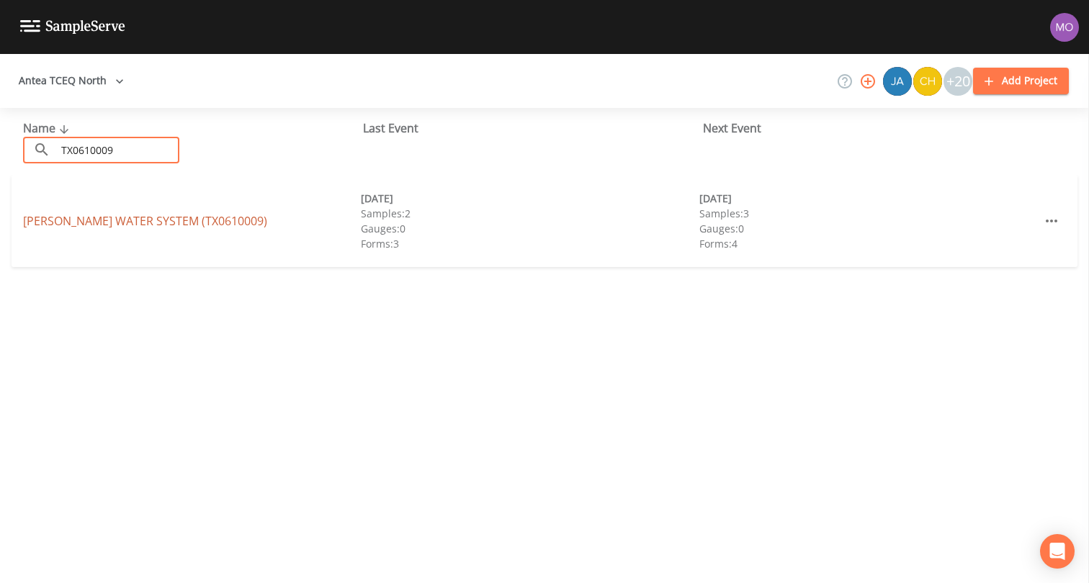
type input "TX0610009"
click at [86, 223] on link "WREN WATER SYSTEM (TX0610009)" at bounding box center [145, 221] width 244 height 16
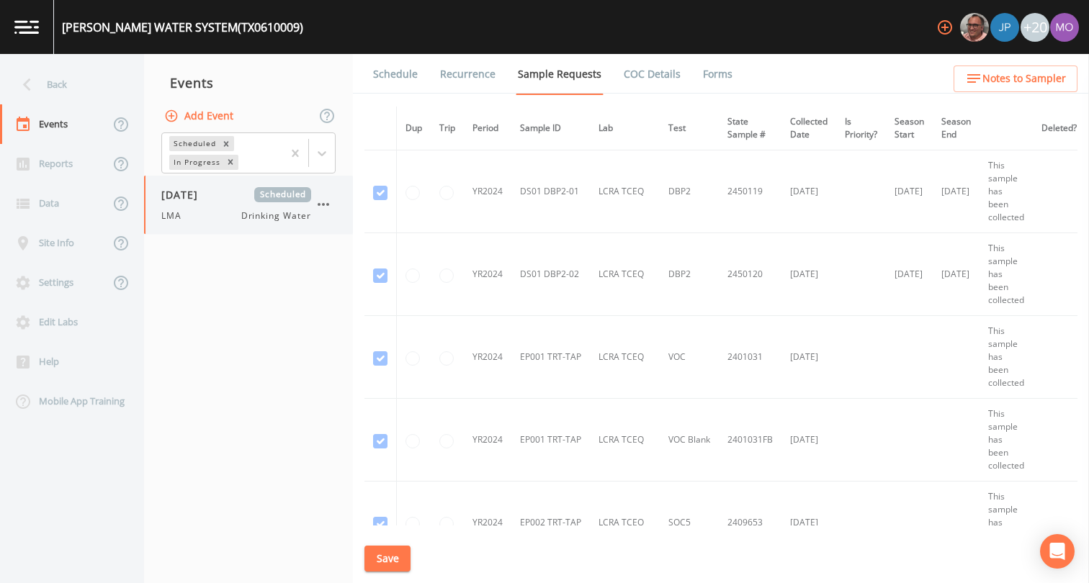
click at [197, 212] on div "LMA Drinking Water" at bounding box center [236, 216] width 150 height 13
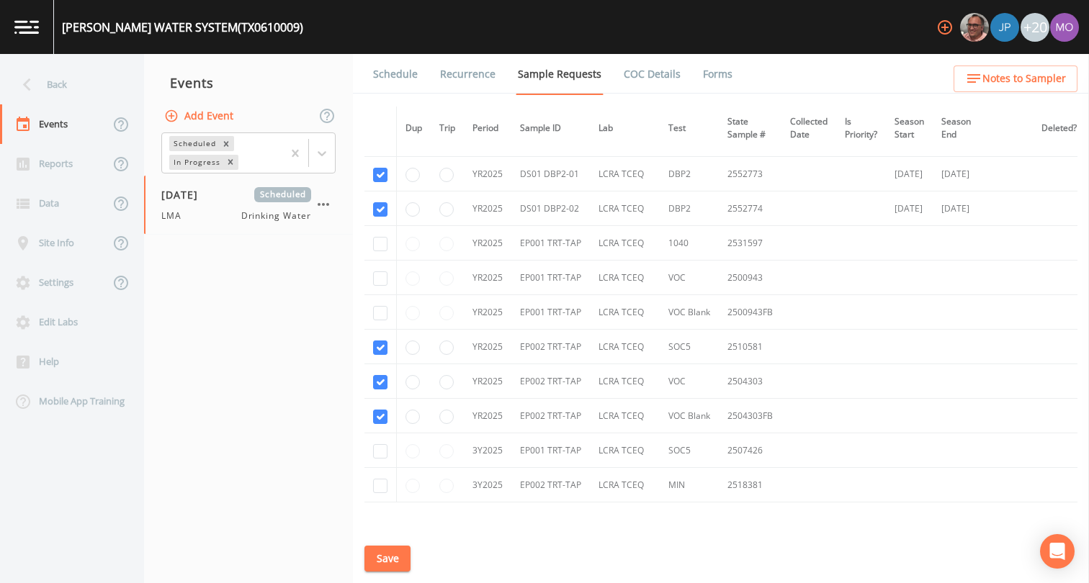
scroll to position [2089, 0]
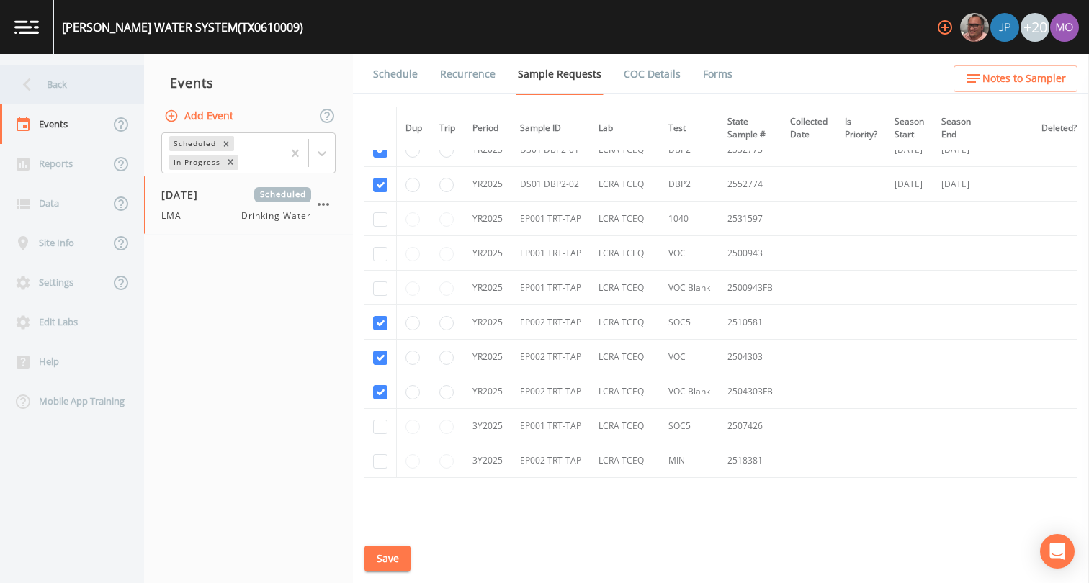
click at [95, 86] on div "Back" at bounding box center [65, 85] width 130 height 40
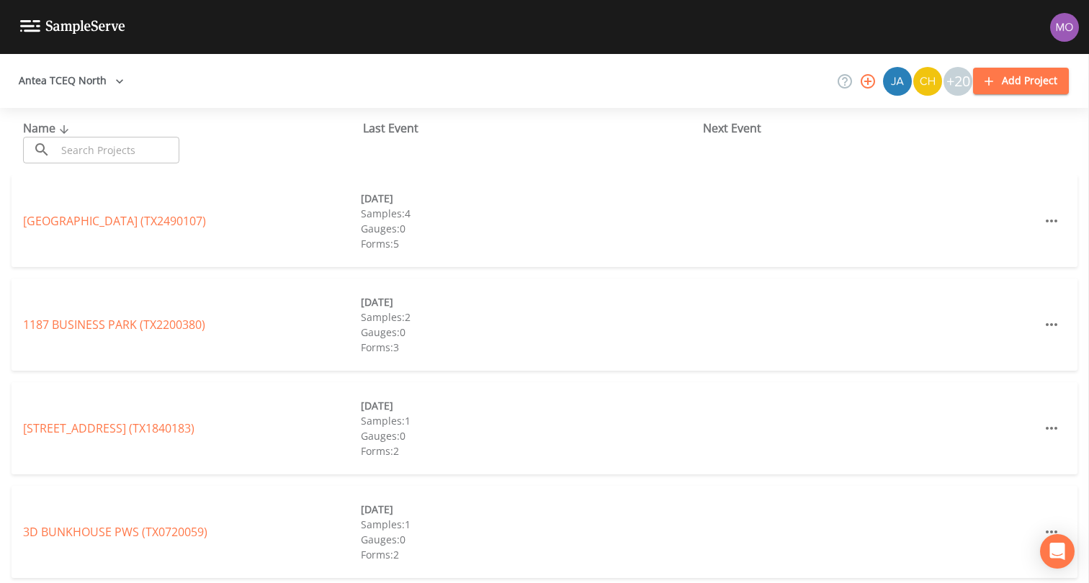
click at [111, 149] on input "text" at bounding box center [117, 150] width 123 height 27
paste input "TX0610019"
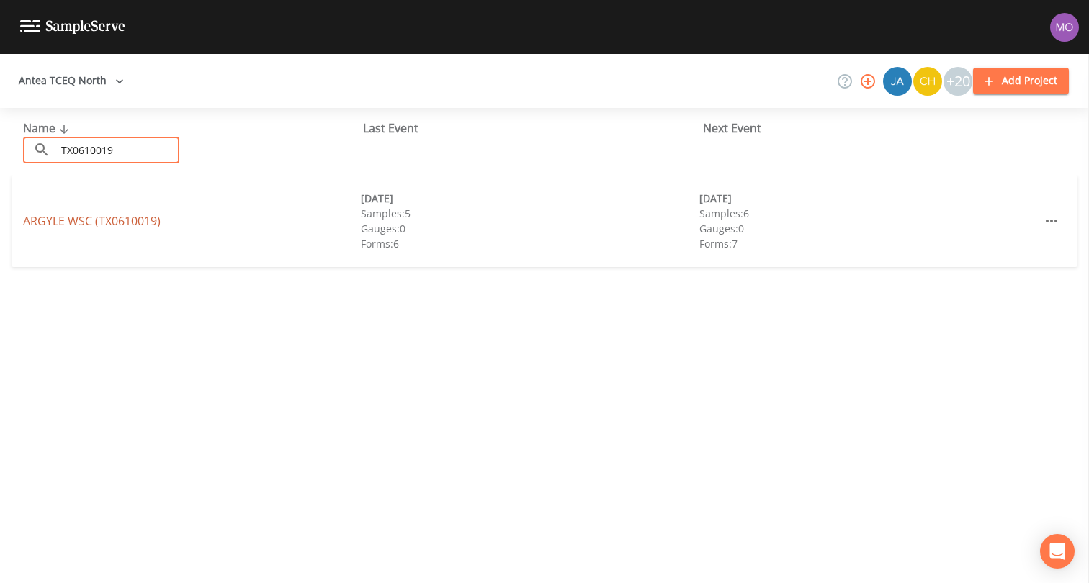
type input "TX0610019"
click at [75, 222] on link "ARGYLE WSC (TX0610019)" at bounding box center [92, 221] width 138 height 16
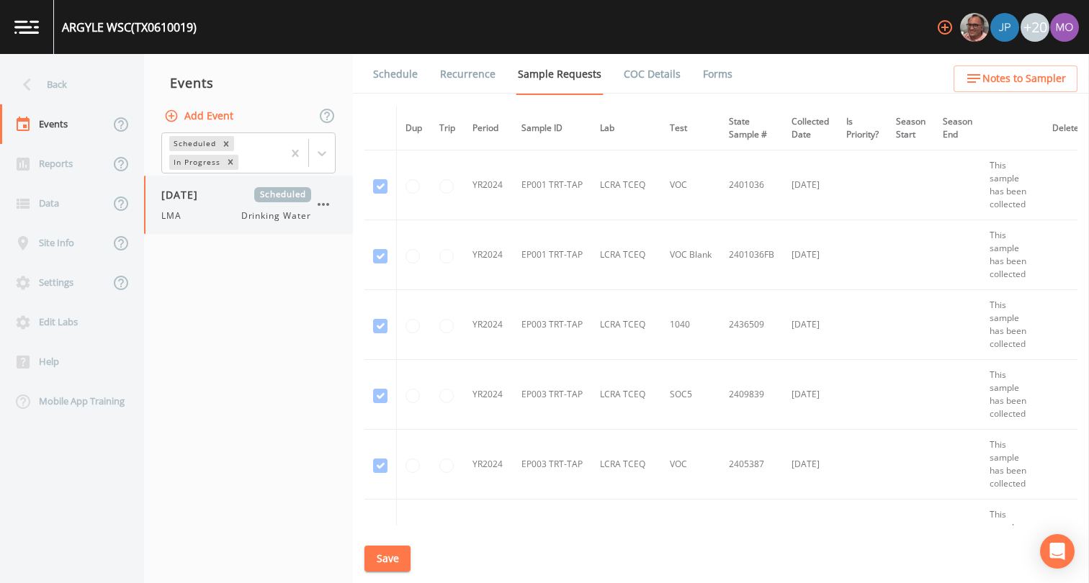
click at [239, 211] on div "LMA Drinking Water" at bounding box center [236, 216] width 150 height 13
click at [715, 73] on link "Forms" at bounding box center [718, 74] width 34 height 40
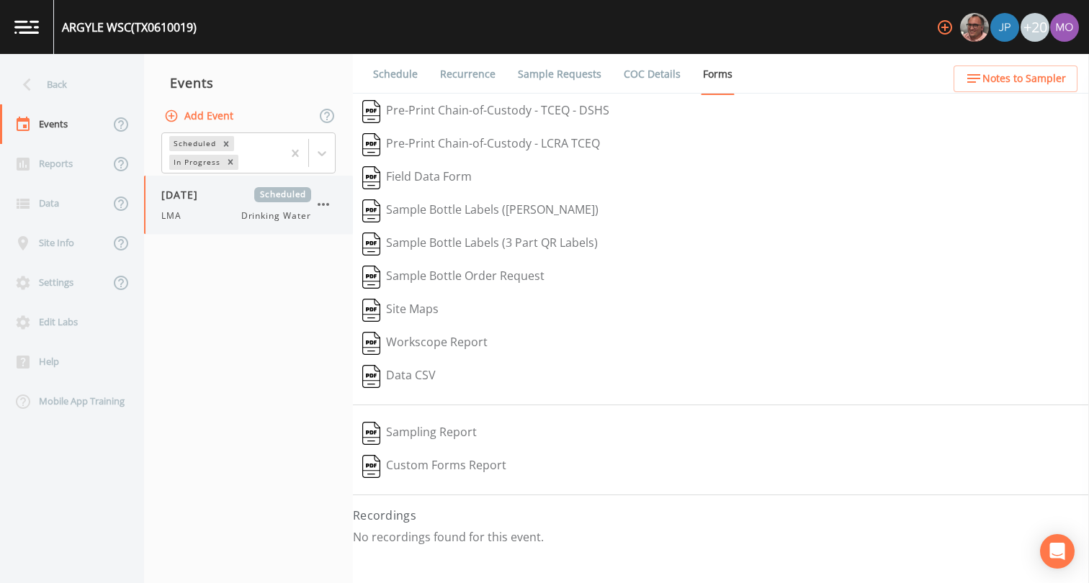
click at [326, 200] on icon "button" at bounding box center [323, 204] width 17 height 17
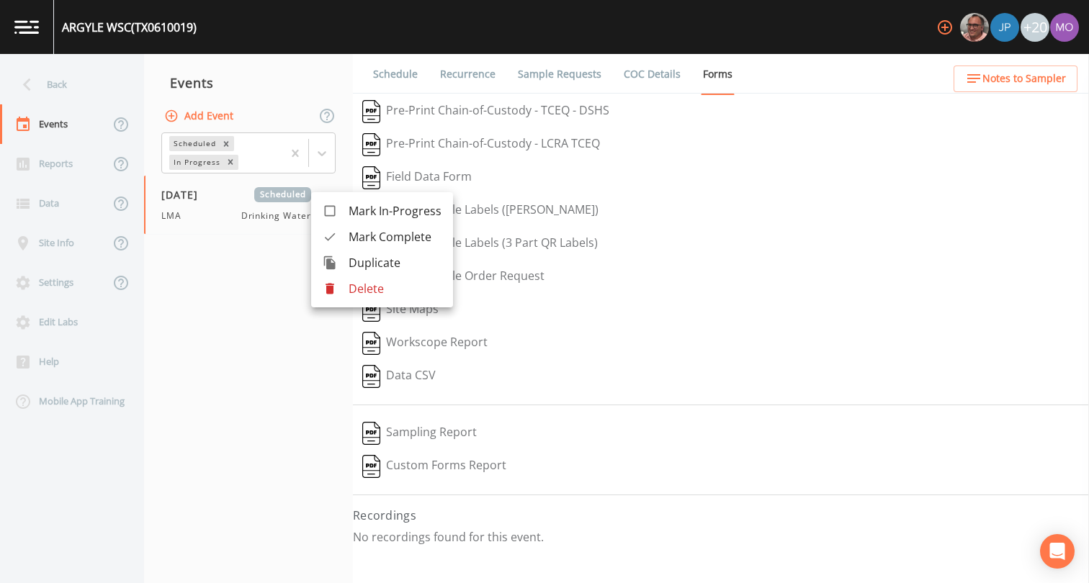
click at [338, 282] on div at bounding box center [336, 289] width 26 height 14
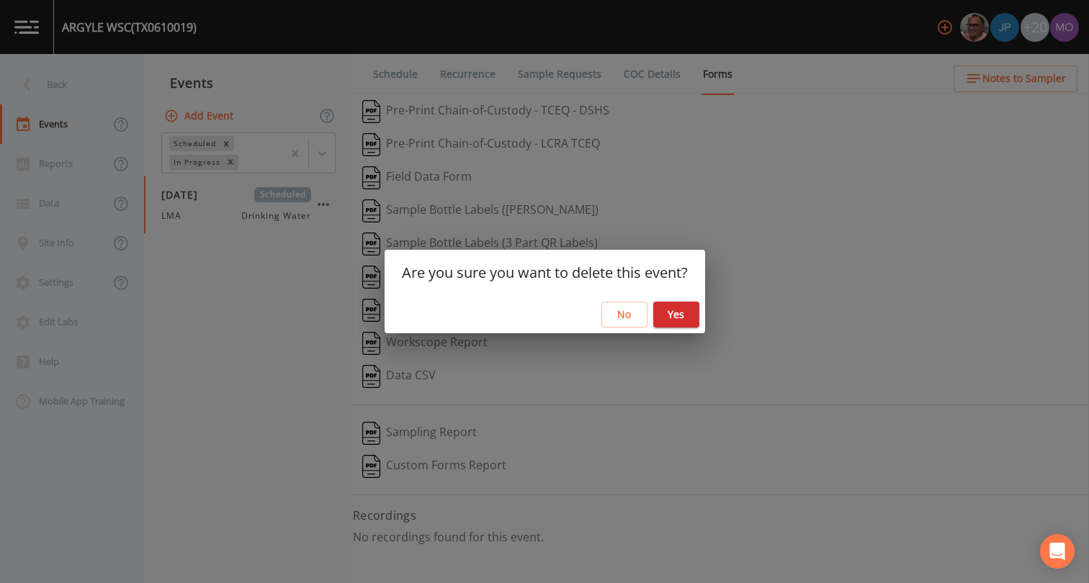
click at [676, 309] on button "Yes" at bounding box center [676, 315] width 46 height 27
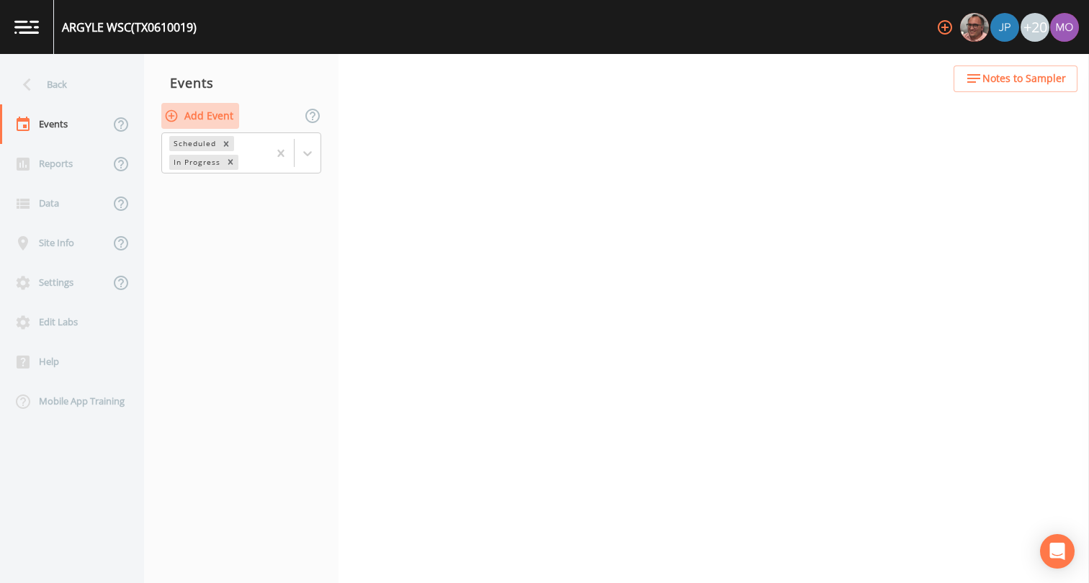
click at [221, 120] on button "Add Event" at bounding box center [200, 116] width 78 height 27
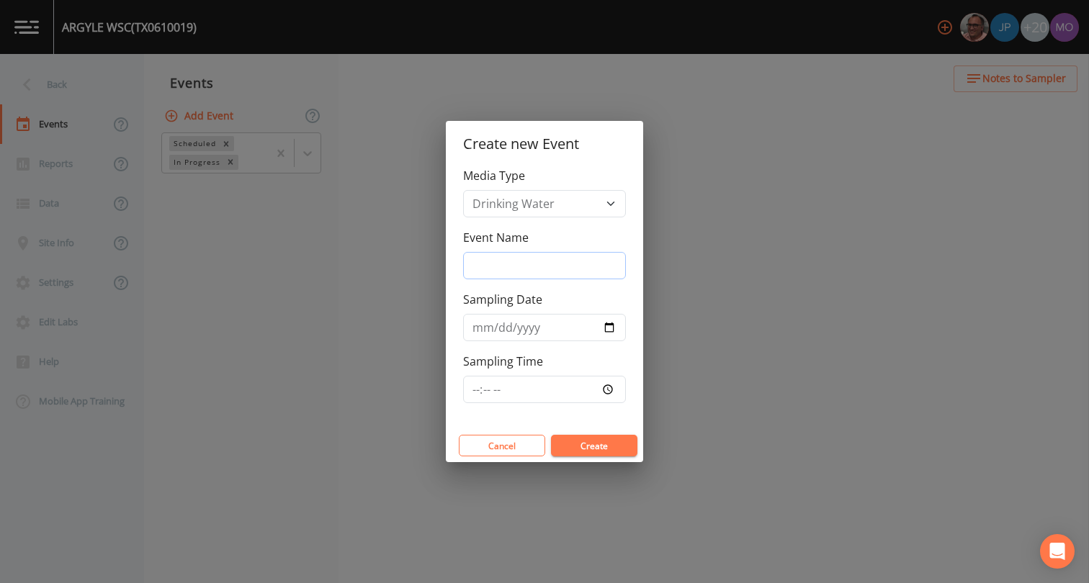
click at [527, 264] on input "Event Name" at bounding box center [544, 265] width 163 height 27
type input "LMA"
click at [608, 328] on input "Sampling Date" at bounding box center [544, 327] width 163 height 27
type input "[DATE]"
click at [588, 447] on button "Create" at bounding box center [594, 446] width 86 height 22
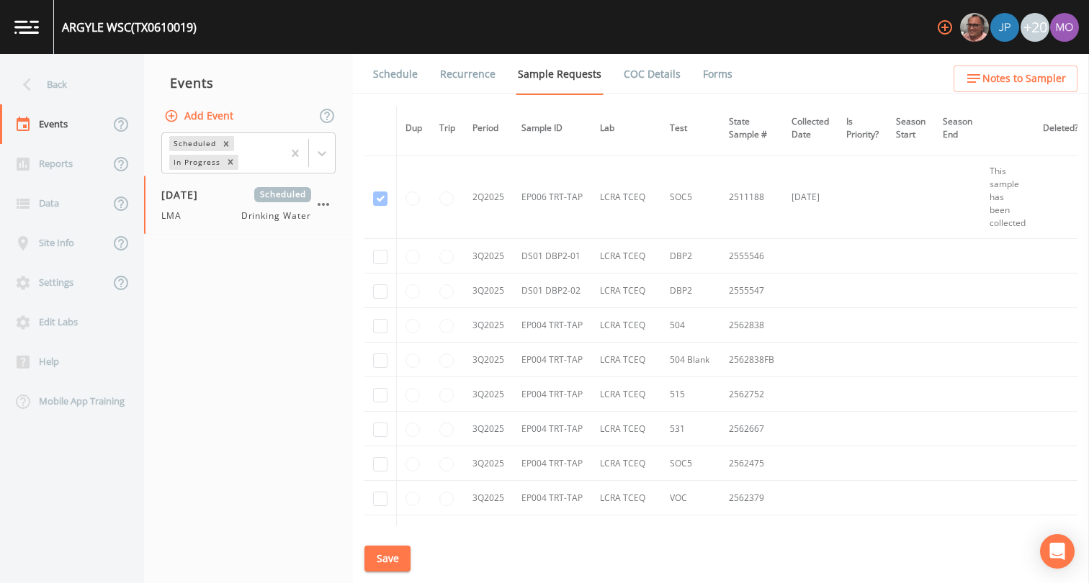
scroll to position [6161, 0]
checkbox input "true"
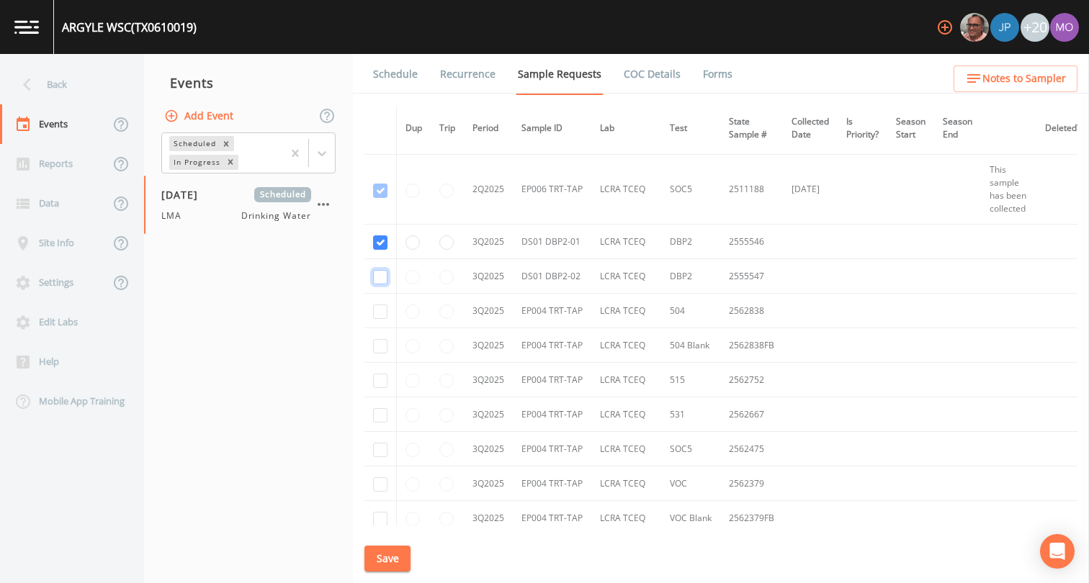
checkbox input "true"
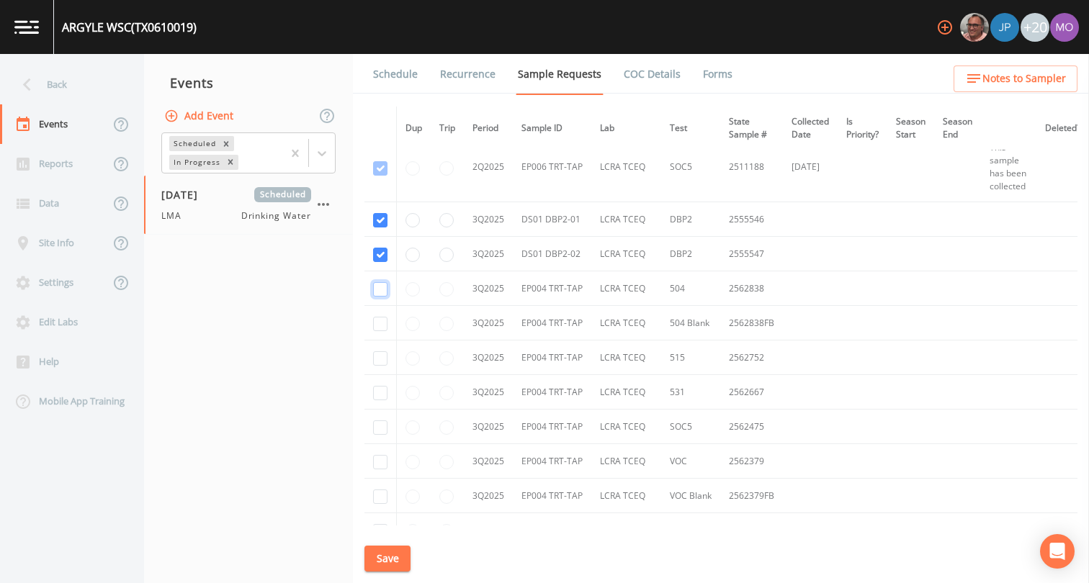
checkbox input "true"
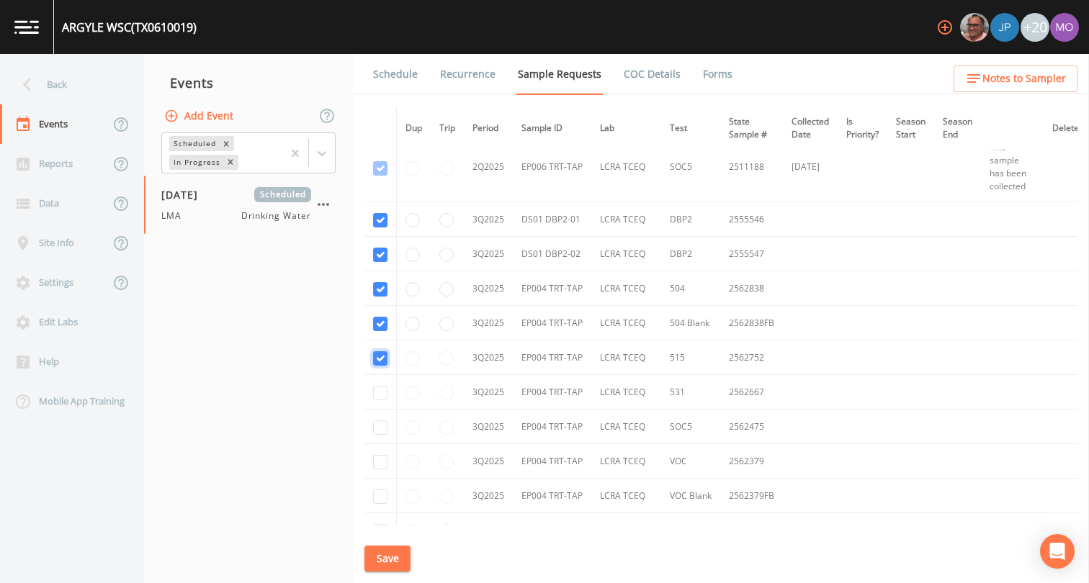
checkbox input "true"
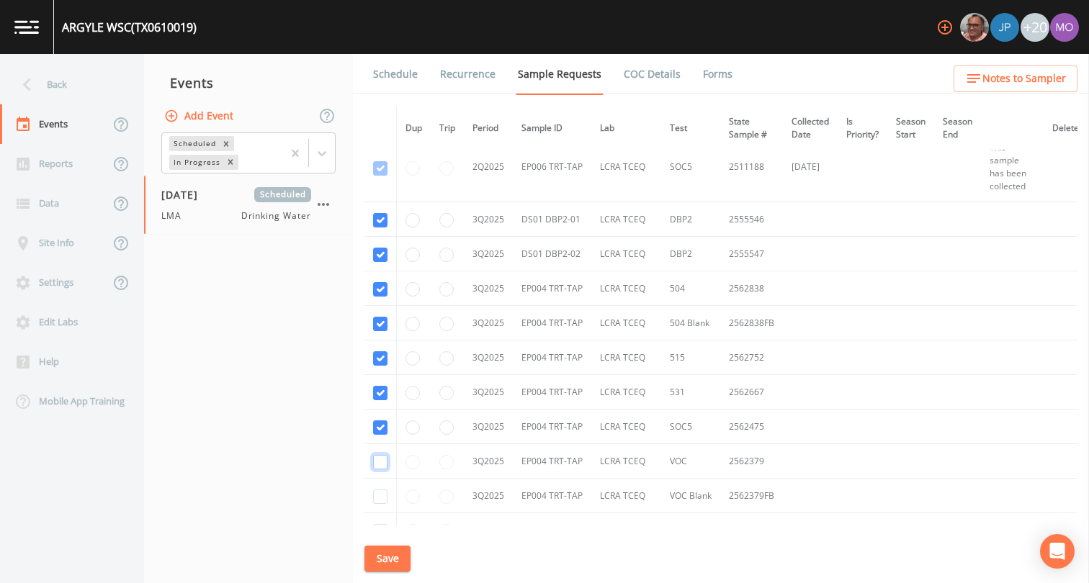
checkbox input "true"
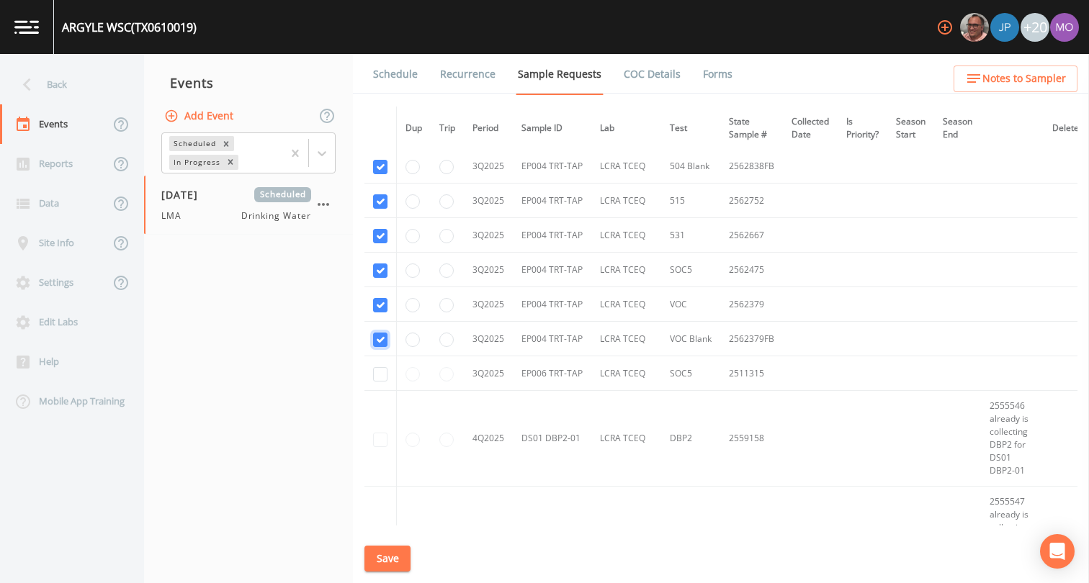
scroll to position [5479, 0]
checkbox input "true"
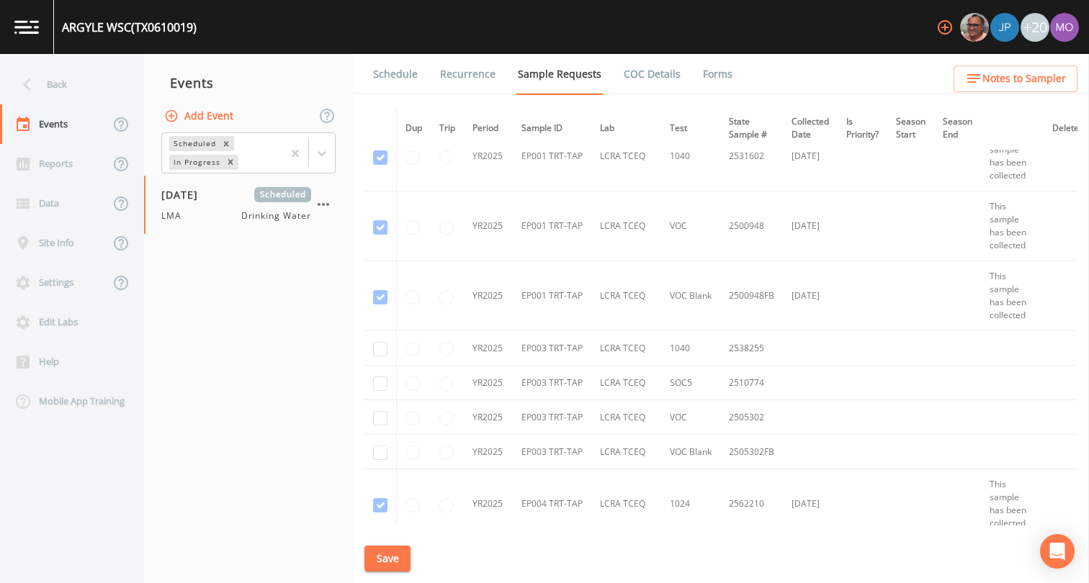
scroll to position [2429, 0]
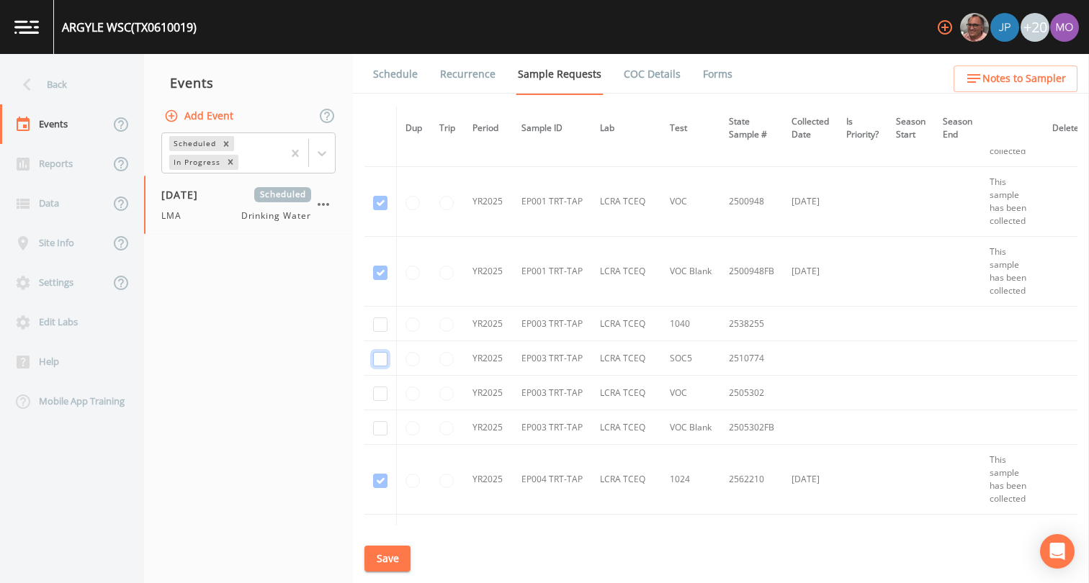
checkbox input "true"
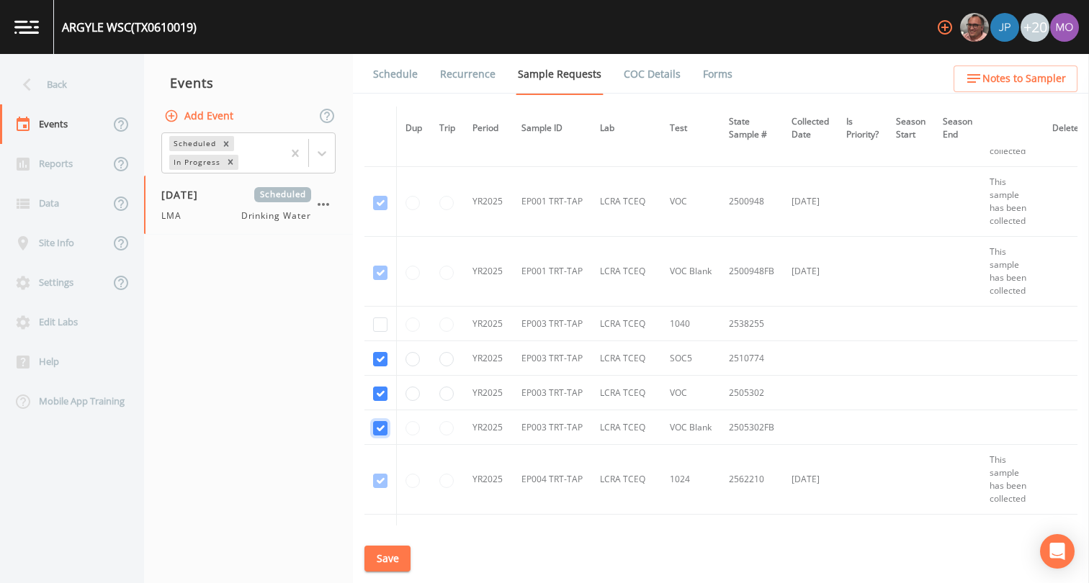
checkbox input "true"
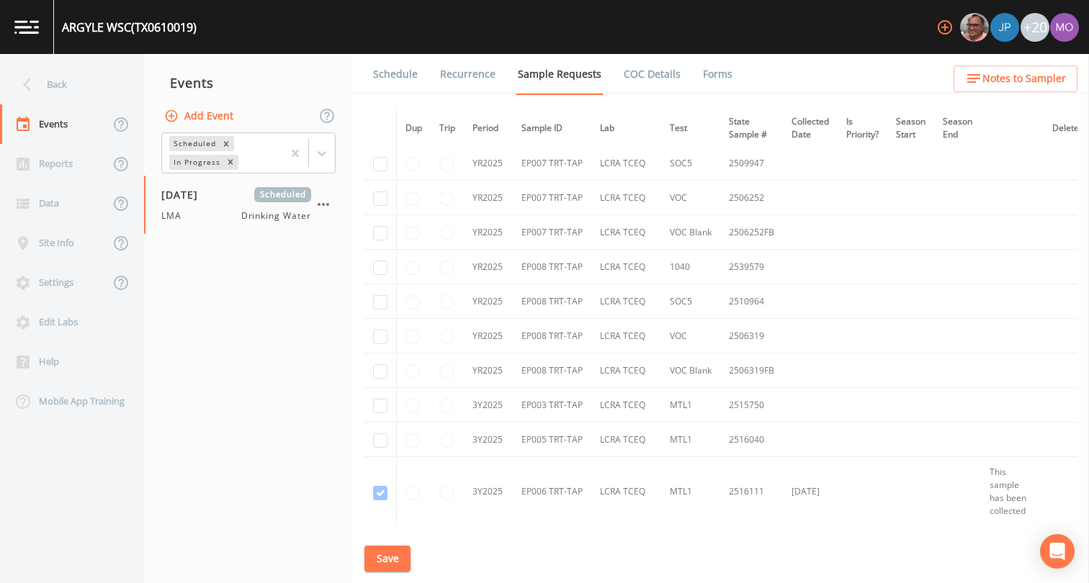
scroll to position [3430, 0]
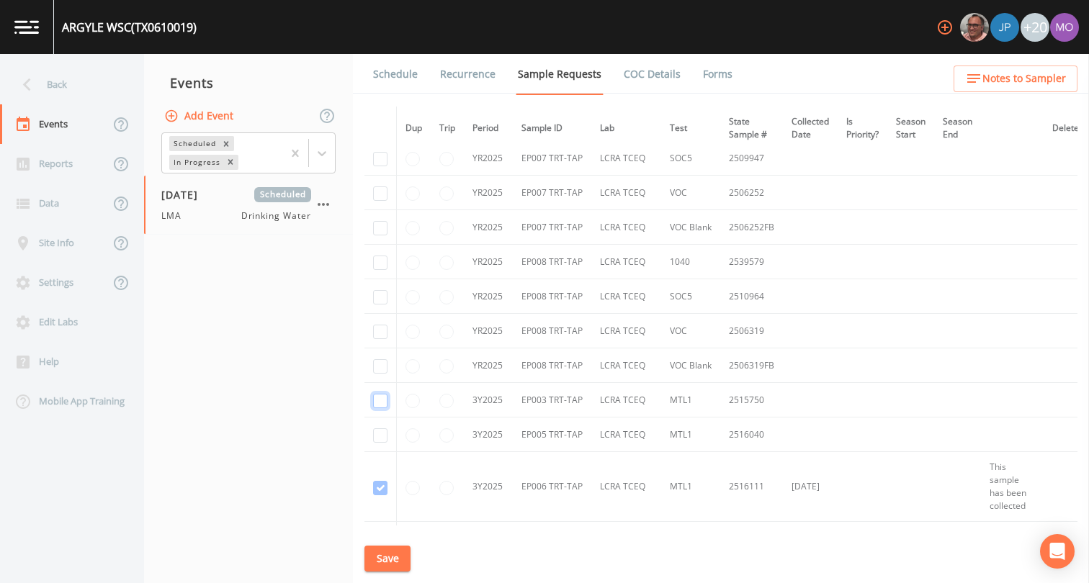
click at [377, 403] on input "checkbox" at bounding box center [380, 401] width 14 height 14
checkbox input "true"
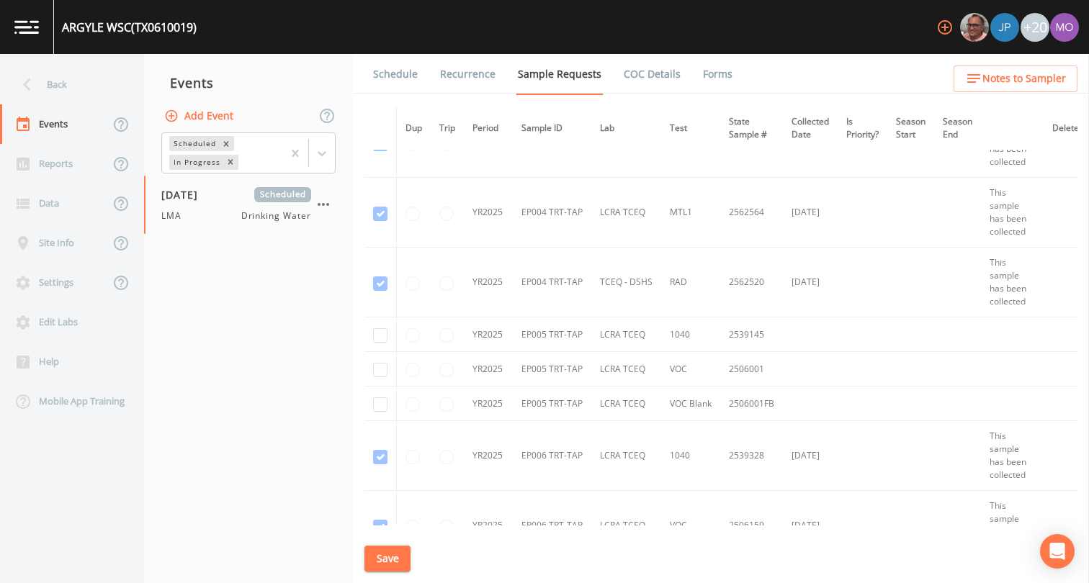
scroll to position [2891, 0]
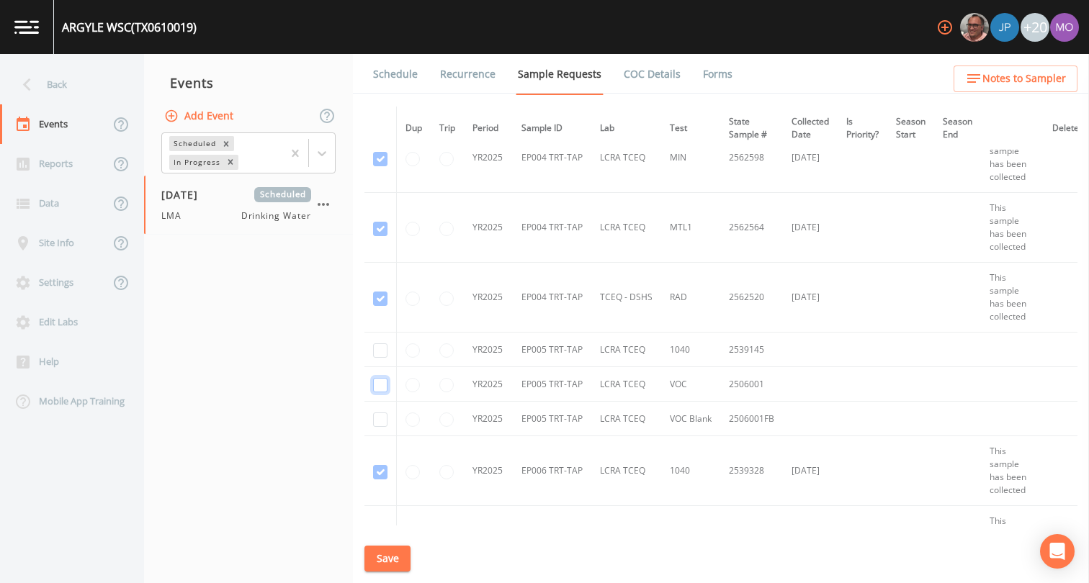
checkbox input "true"
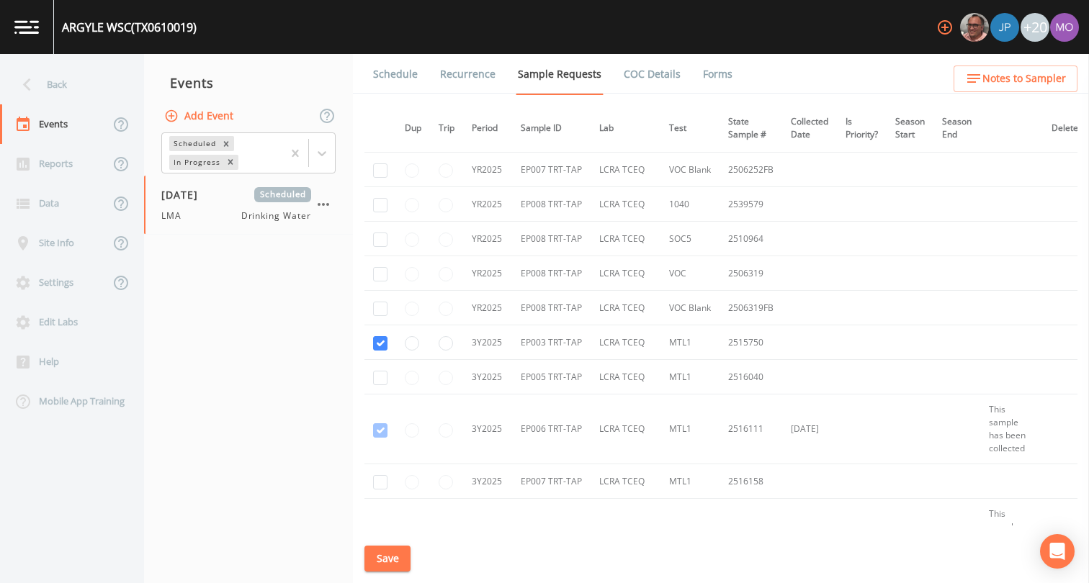
scroll to position [3488, 1]
click at [380, 379] on input "checkbox" at bounding box center [380, 377] width 14 height 14
checkbox input "true"
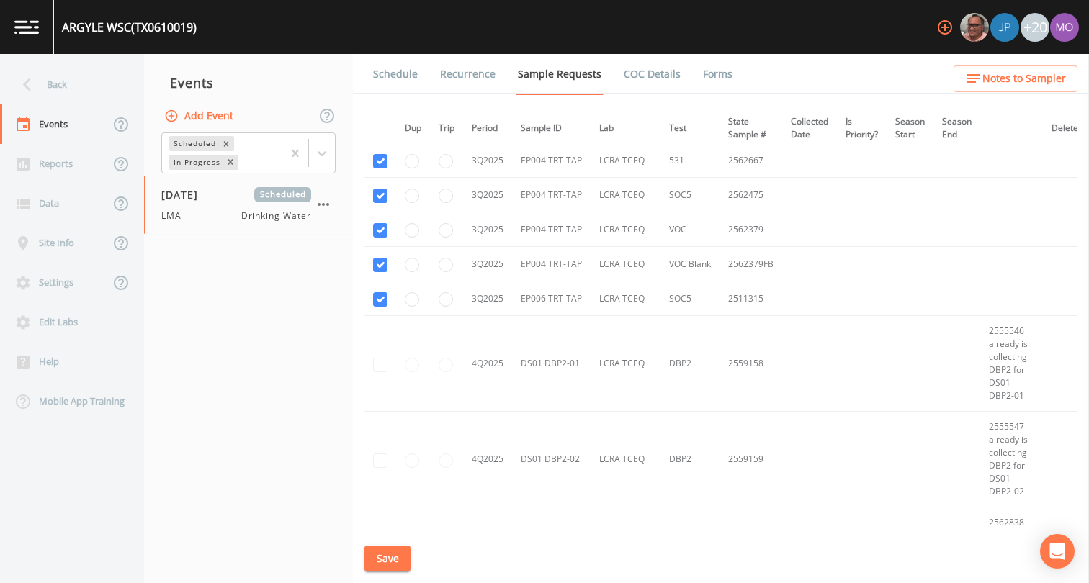
scroll to position [5794, 1]
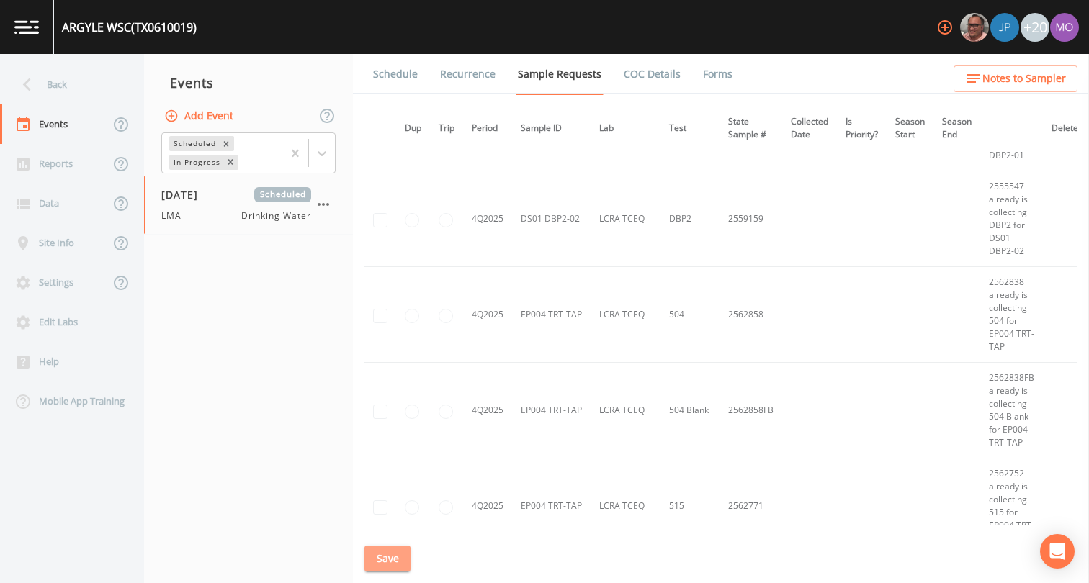
click at [387, 560] on button "Save" at bounding box center [387, 559] width 46 height 27
click at [404, 74] on link "Schedule" at bounding box center [395, 74] width 49 height 40
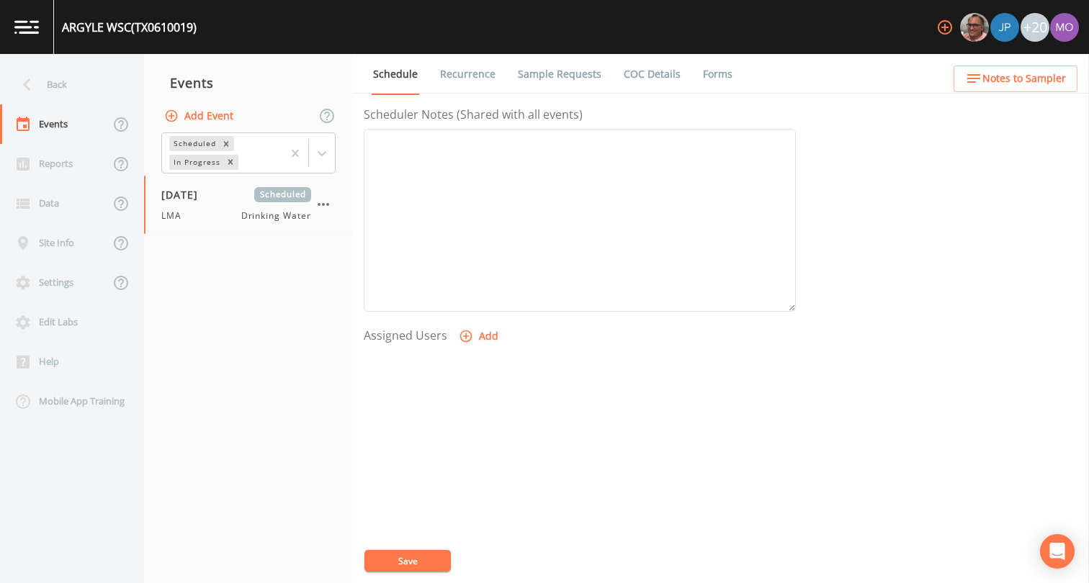
scroll to position [432, 0]
click at [470, 303] on icon "button" at bounding box center [466, 304] width 14 height 14
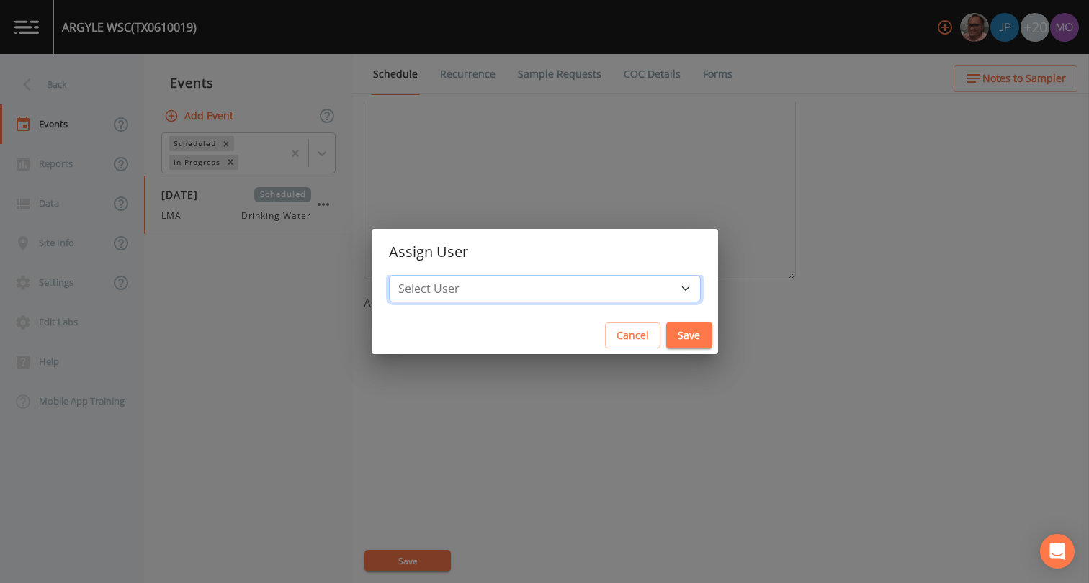
click at [470, 286] on select "Select User [PERSON_NAME] [PERSON_NAME] [PERSON_NAME] [PERSON_NAME] [PERSON_NAM…" at bounding box center [545, 288] width 312 height 27
select select "929757a4-3a67-412e-8a17-ec670da8541b"
click at [666, 340] on button "Save" at bounding box center [689, 336] width 46 height 27
select select
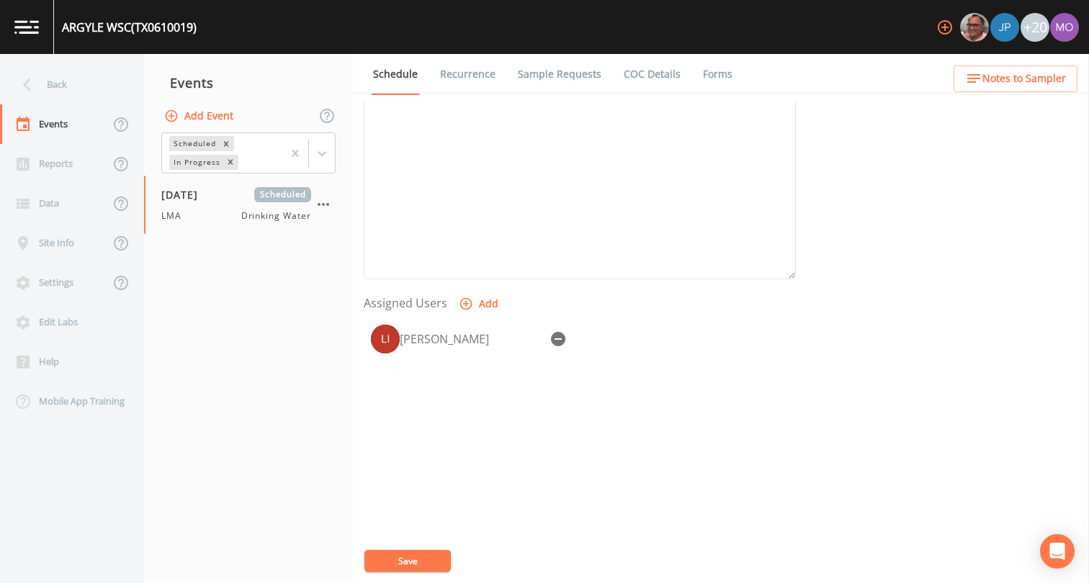
click at [402, 560] on button "Save" at bounding box center [407, 561] width 86 height 22
click at [550, 79] on link "Sample Requests" at bounding box center [560, 74] width 88 height 40
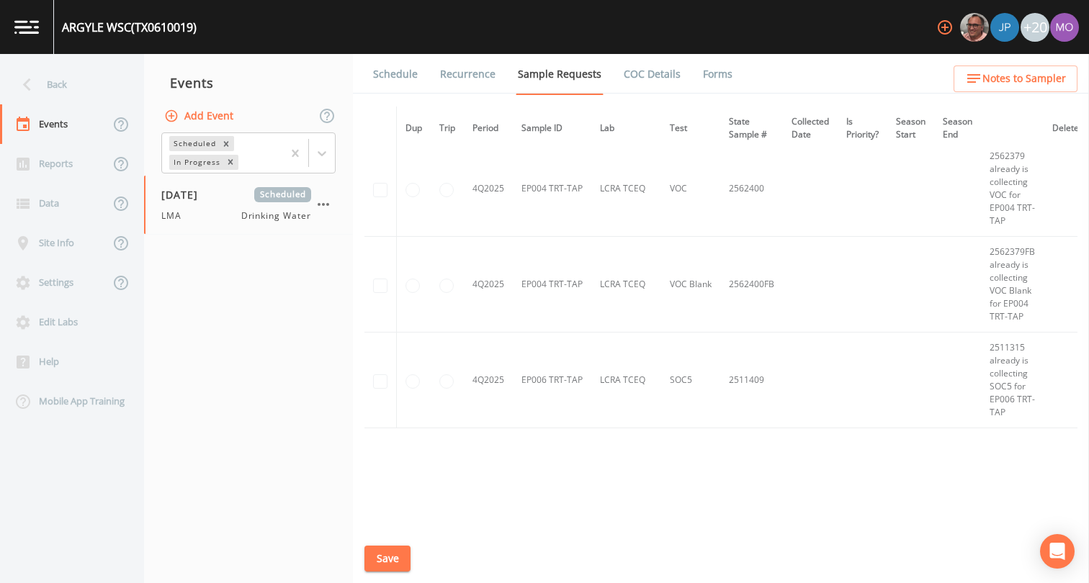
scroll to position [6421, 0]
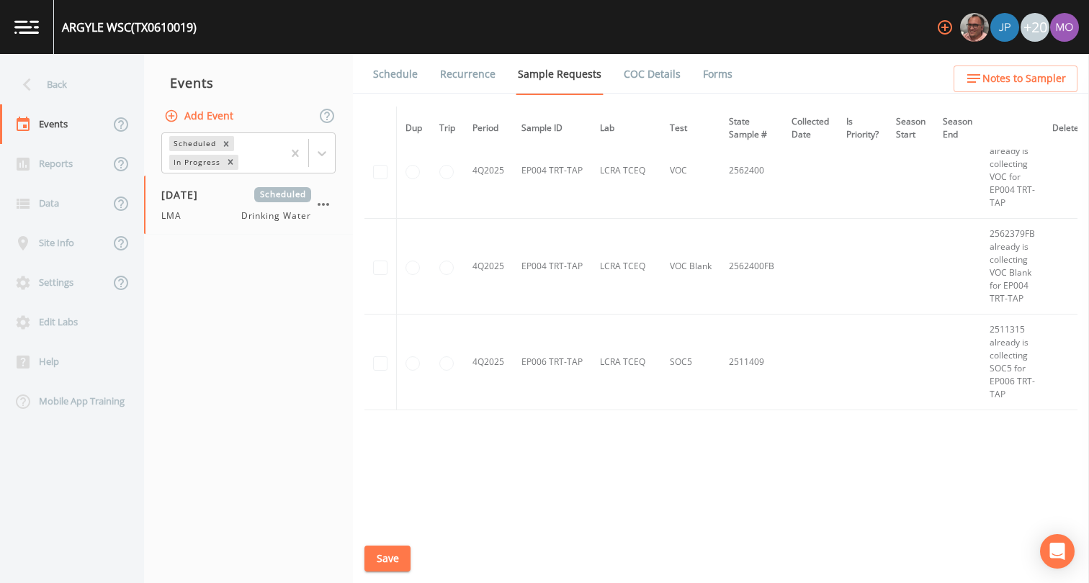
click at [375, 561] on button "Save" at bounding box center [387, 559] width 46 height 27
